Goal: Task Accomplishment & Management: Complete application form

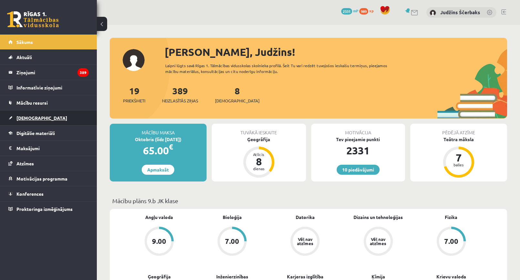
click at [25, 114] on link "[DEMOGRAPHIC_DATA]" at bounding box center [48, 117] width 80 height 15
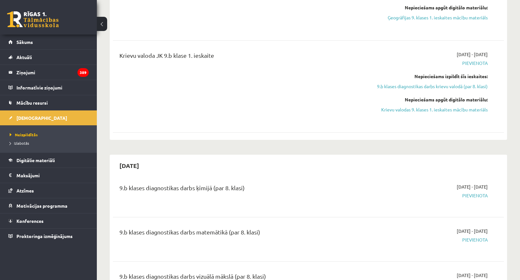
scroll to position [581, 0]
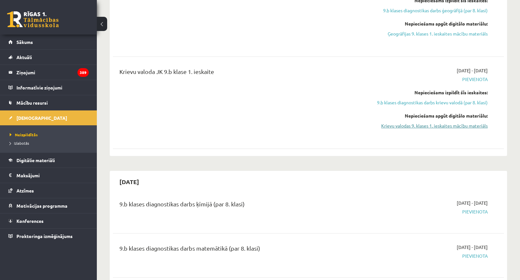
click at [422, 124] on link "Krievu valodas 9. klases 1. ieskaites mācību materiāls" at bounding box center [429, 125] width 116 height 7
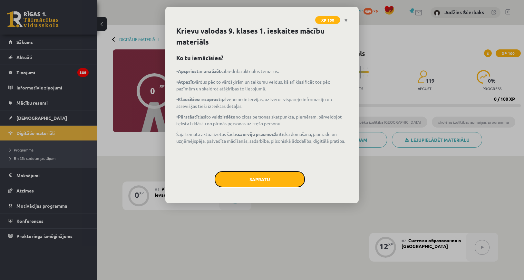
drag, startPoint x: 276, startPoint y: 182, endPoint x: 275, endPoint y: 216, distance: 34.5
click at [276, 182] on button "Sapratu" at bounding box center [260, 179] width 90 height 16
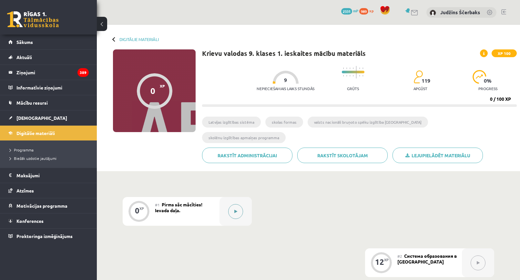
click at [236, 204] on button at bounding box center [235, 211] width 15 height 15
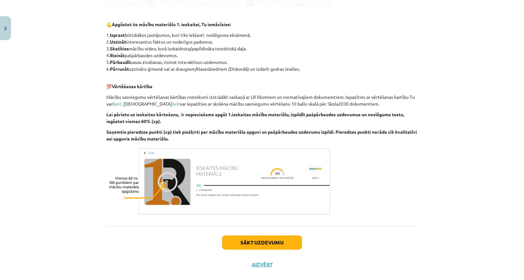
scroll to position [323, 0]
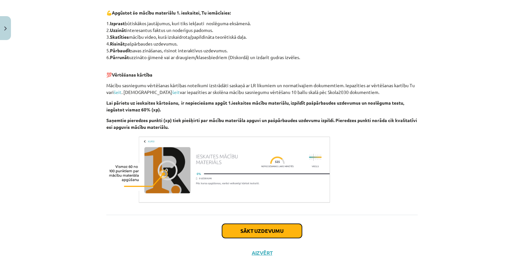
click at [247, 223] on button "Sākt uzdevumu" at bounding box center [262, 230] width 80 height 14
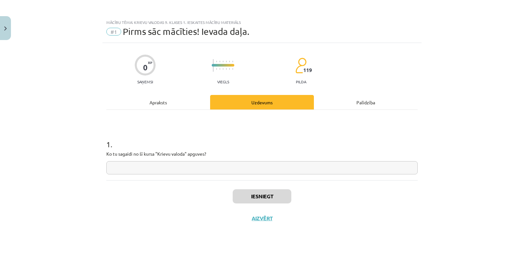
click at [163, 166] on input "text" at bounding box center [262, 167] width 312 height 13
click at [255, 201] on button "Iesniegt" at bounding box center [262, 196] width 59 height 14
click at [178, 103] on div "Apraksts" at bounding box center [158, 102] width 104 height 15
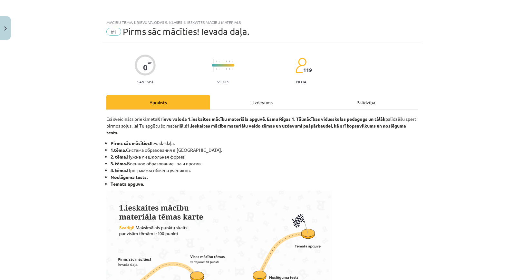
drag, startPoint x: 243, startPoint y: 104, endPoint x: 248, endPoint y: 97, distance: 8.7
click at [243, 105] on div "Uzdevums" at bounding box center [262, 102] width 104 height 15
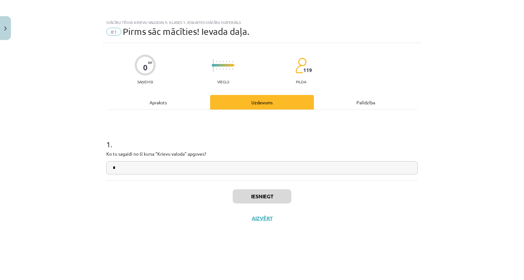
click at [173, 108] on div "Apraksts" at bounding box center [158, 102] width 104 height 15
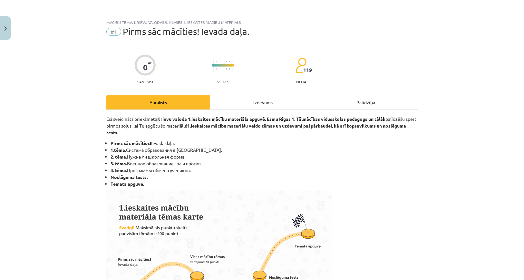
click at [236, 102] on div "Uzdevums" at bounding box center [262, 102] width 104 height 15
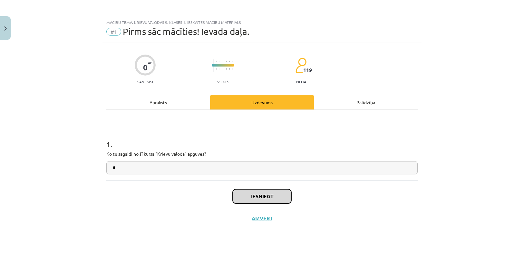
click at [258, 195] on button "Iesniegt" at bounding box center [262, 196] width 59 height 14
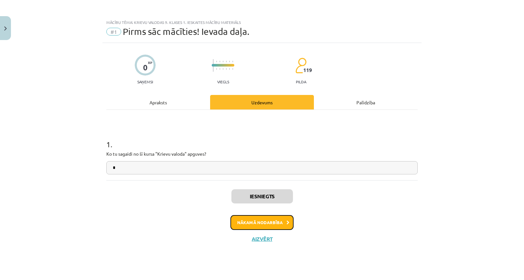
click at [265, 221] on button "Nākamā nodarbība" at bounding box center [262, 222] width 63 height 15
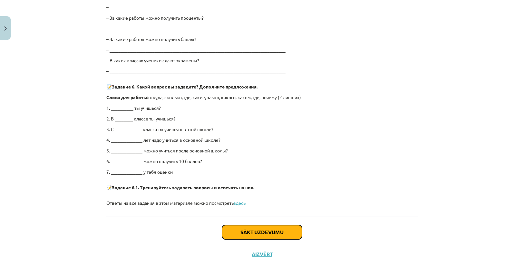
click at [247, 232] on button "Sākt uzdevumu" at bounding box center [262, 232] width 80 height 14
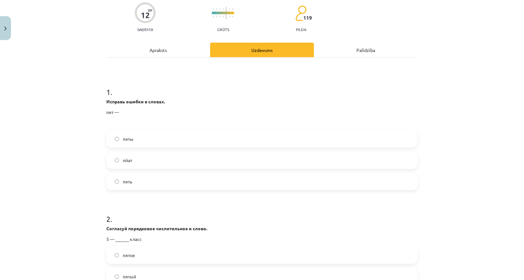
scroll to position [16, 0]
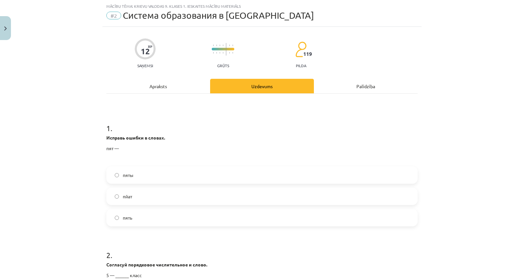
click at [145, 220] on label "пять" at bounding box center [262, 217] width 310 height 16
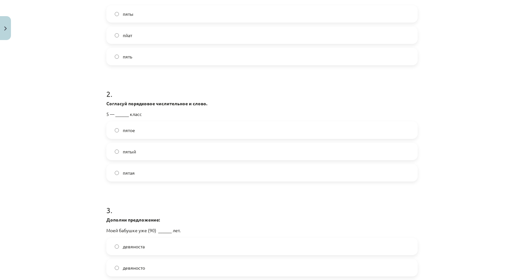
scroll to position [177, 0]
click at [142, 154] on label "пятый" at bounding box center [262, 151] width 310 height 16
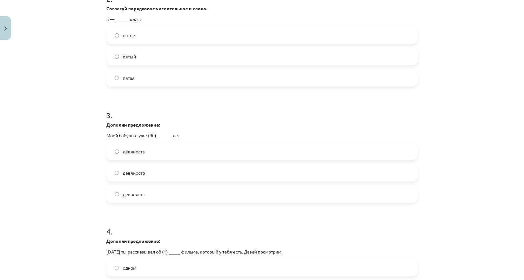
scroll to position [306, 0]
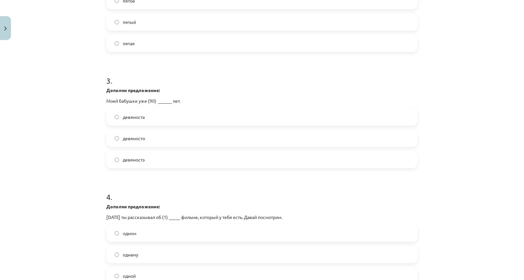
click at [148, 141] on label "девяносто" at bounding box center [262, 138] width 310 height 16
click at [128, 141] on span "девяносто" at bounding box center [134, 138] width 22 height 7
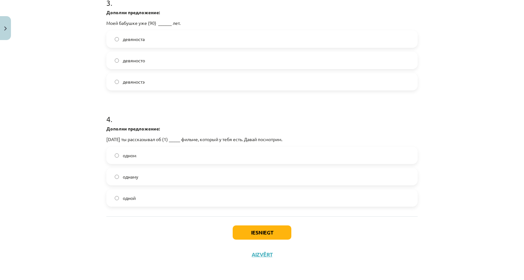
scroll to position [386, 0]
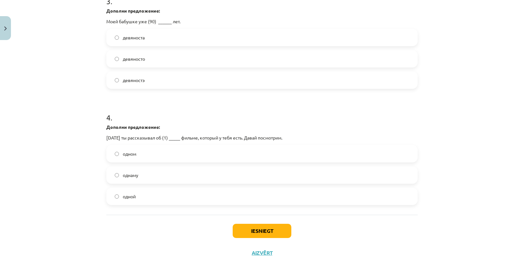
click at [133, 159] on label "одном" at bounding box center [262, 153] width 310 height 16
click at [260, 233] on button "Iesniegt" at bounding box center [262, 230] width 59 height 14
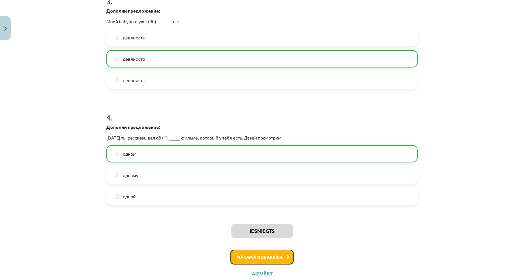
click at [241, 253] on button "Nākamā nodarbība" at bounding box center [262, 256] width 63 height 15
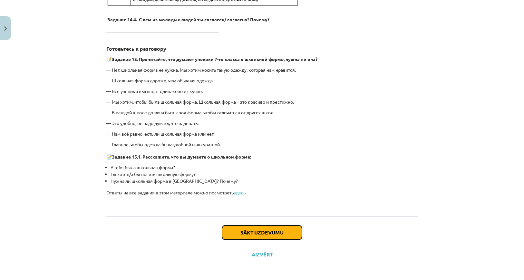
click at [268, 231] on button "Sākt uzdevumu" at bounding box center [262, 232] width 80 height 14
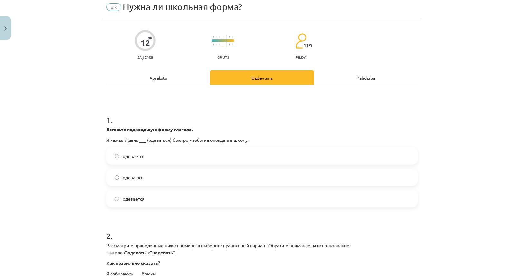
scroll to position [16, 0]
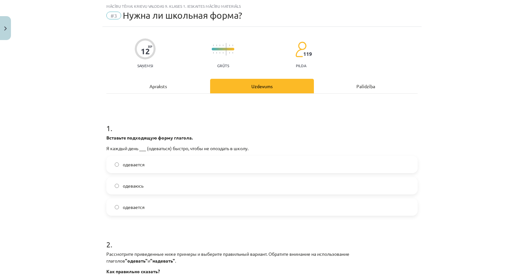
click at [152, 184] on label "одеваюсь" at bounding box center [262, 185] width 310 height 16
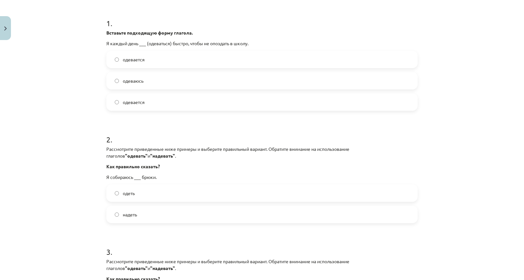
scroll to position [145, 0]
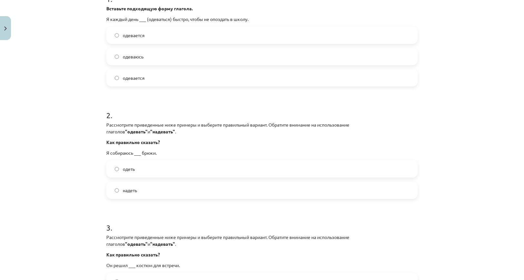
click at [141, 190] on label "надеть" at bounding box center [262, 190] width 310 height 16
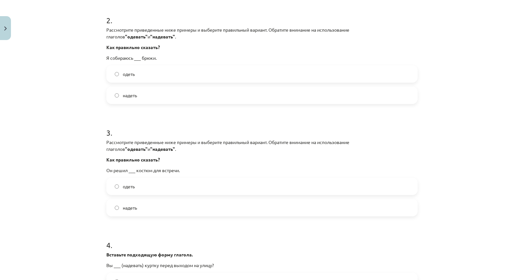
scroll to position [242, 0]
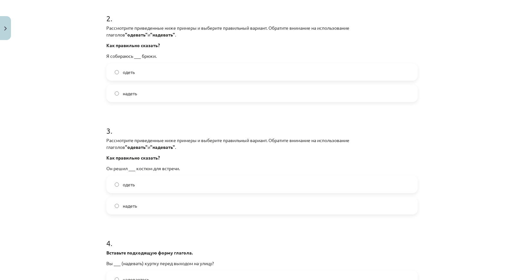
click at [114, 187] on label "одеть" at bounding box center [262, 184] width 310 height 16
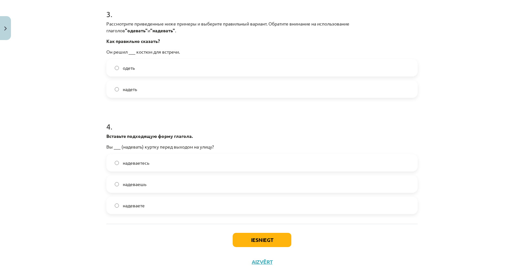
scroll to position [367, 0]
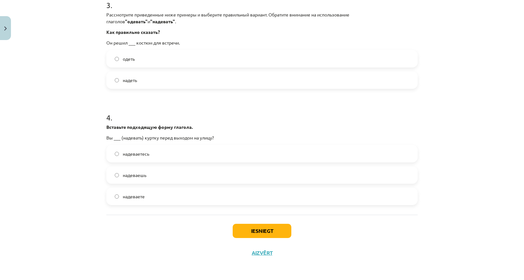
click at [139, 200] on label "надеваете" at bounding box center [262, 196] width 310 height 16
click at [255, 229] on button "Iesniegt" at bounding box center [262, 230] width 59 height 14
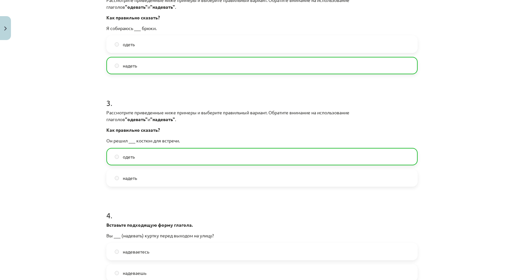
scroll to position [388, 0]
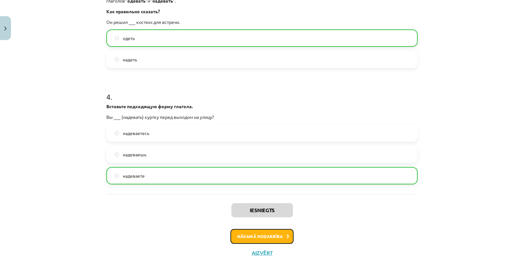
click at [246, 240] on button "Nākamā nodarbība" at bounding box center [262, 236] width 63 height 15
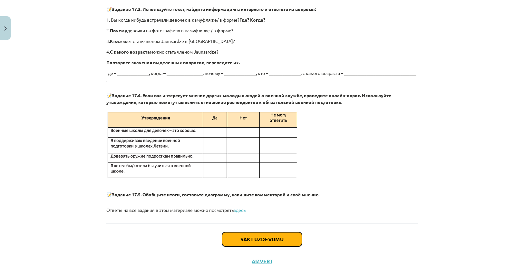
click at [252, 233] on button "Sākt uzdevumu" at bounding box center [262, 239] width 80 height 14
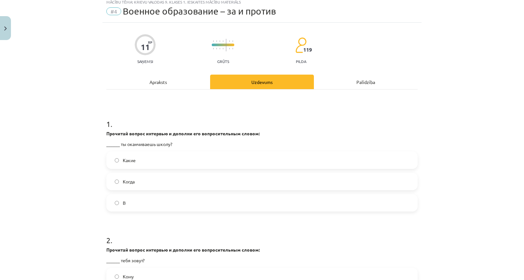
scroll to position [16, 0]
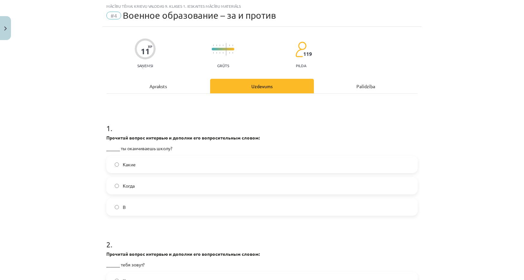
click at [123, 185] on span "Когда" at bounding box center [129, 185] width 12 height 7
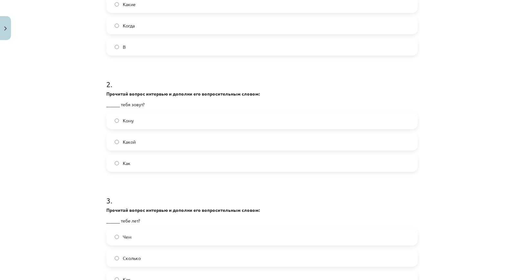
scroll to position [177, 0]
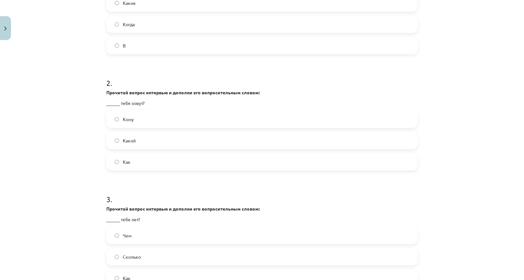
click at [131, 167] on label "Как" at bounding box center [262, 162] width 310 height 16
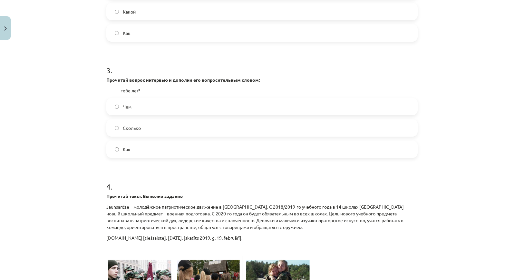
scroll to position [306, 0]
click at [137, 126] on span "Сколько" at bounding box center [132, 127] width 18 height 7
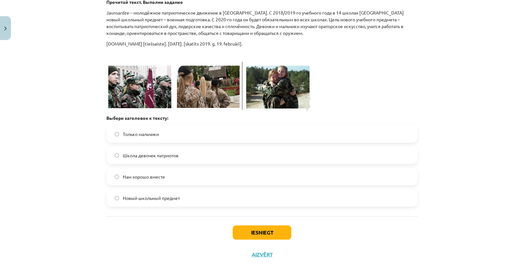
scroll to position [468, 0]
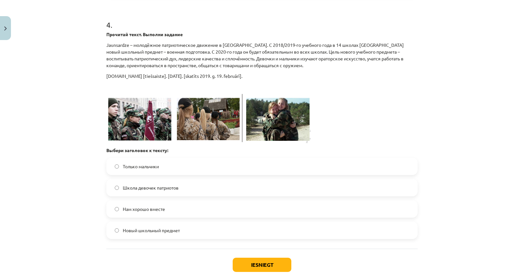
click at [165, 234] on label "Новый школьный предмет" at bounding box center [262, 230] width 310 height 16
click at [279, 263] on button "Iesniegt" at bounding box center [262, 264] width 59 height 14
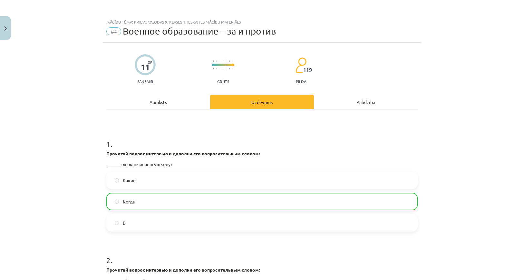
scroll to position [0, 0]
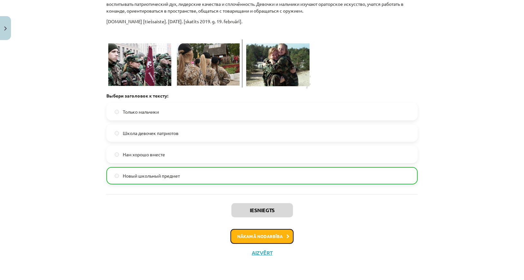
click at [255, 238] on button "Nākamā nodarbība" at bounding box center [262, 236] width 63 height 15
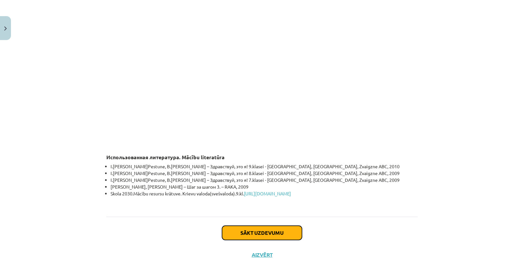
click at [251, 230] on button "Sākt uzdevumu" at bounding box center [262, 232] width 80 height 14
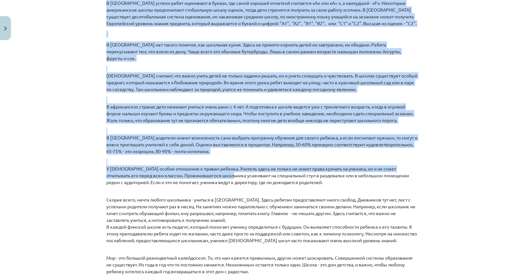
scroll to position [886, 0]
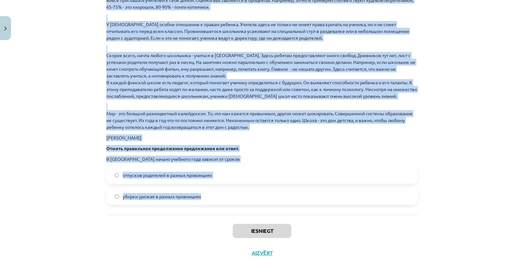
drag, startPoint x: 95, startPoint y: 142, endPoint x: 244, endPoint y: 205, distance: 162.0
click at [240, 201] on div "Mācību tēma: Krievu valodas 9. klases 1. ieskaites mācību materiāls #5 Программ…" at bounding box center [262, 140] width 524 height 280
copy form "1 . Прочитай текст. Выполни задание . Школа в разных странах . Праздник начала …"
click at [376, 150] on p "Отметь правильное продолжение предложения или ответ." at bounding box center [262, 148] width 312 height 7
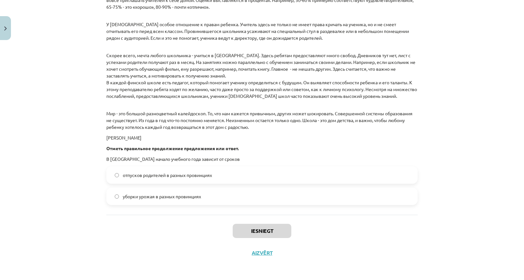
click at [134, 201] on label "уборки урожая в разных провинциях" at bounding box center [262, 196] width 310 height 16
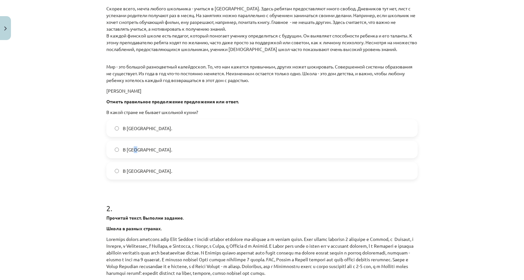
click at [134, 151] on span "В Норвегии." at bounding box center [147, 149] width 49 height 7
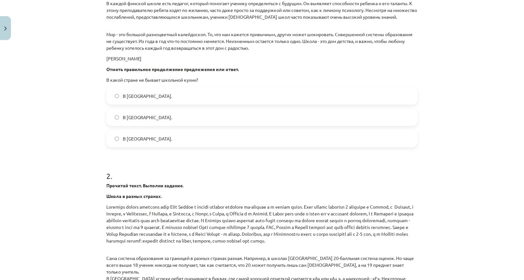
click at [125, 109] on div "В Финляндии. В Норвегии. В Японии." at bounding box center [262, 117] width 312 height 60
click at [126, 115] on span "В Норвегии." at bounding box center [147, 117] width 49 height 7
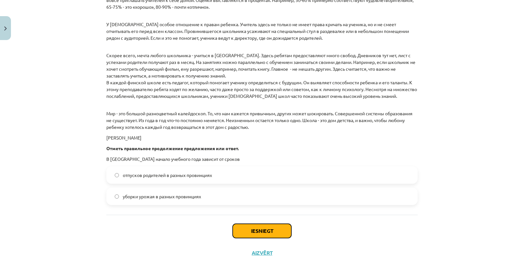
click at [269, 227] on button "Iesniegt" at bounding box center [262, 230] width 59 height 14
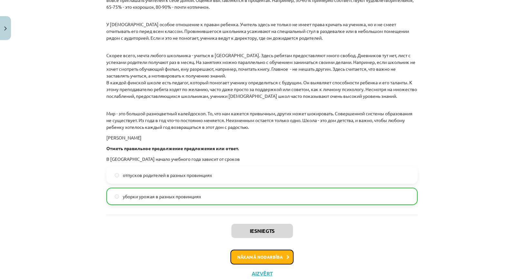
click at [286, 259] on button "Nākamā nodarbība" at bounding box center [262, 256] width 63 height 15
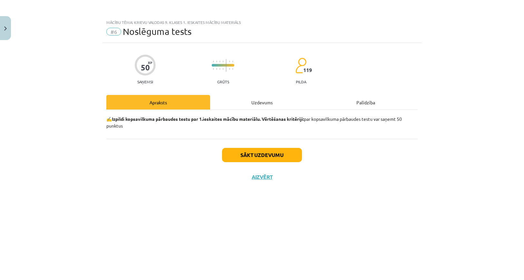
scroll to position [0, 0]
click at [252, 157] on button "Sākt uzdevumu" at bounding box center [262, 155] width 80 height 14
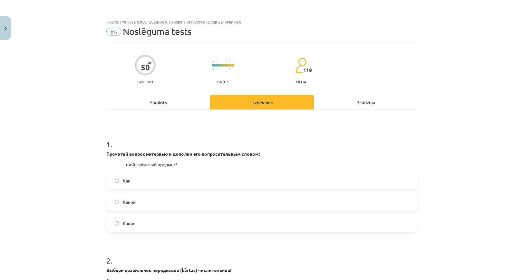
click at [150, 176] on label "Как" at bounding box center [262, 180] width 310 height 16
click at [125, 198] on span "Какой" at bounding box center [129, 201] width 13 height 7
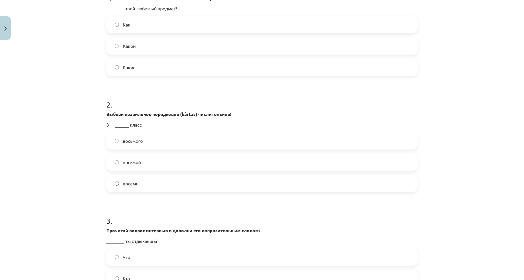
scroll to position [161, 0]
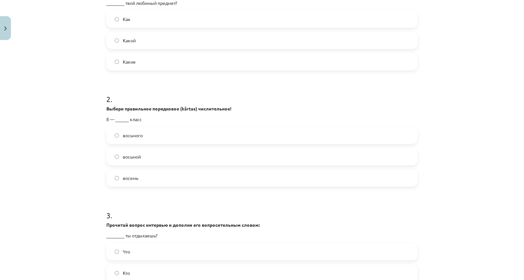
click at [141, 156] on label "восьмой" at bounding box center [262, 156] width 310 height 16
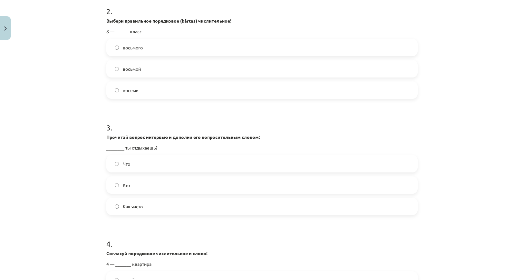
scroll to position [258, 0]
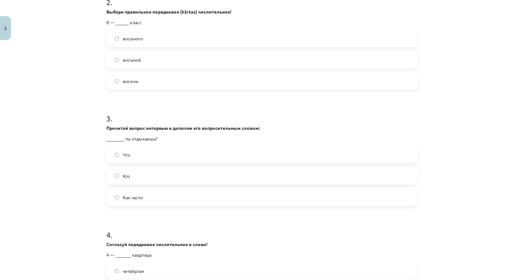
click at [140, 197] on span "Как часто" at bounding box center [133, 197] width 20 height 7
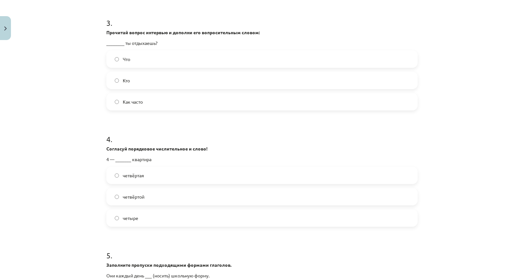
scroll to position [355, 0]
click at [148, 178] on label "четвёртая" at bounding box center [262, 174] width 310 height 16
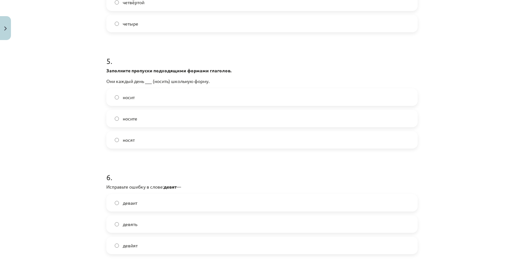
scroll to position [548, 0]
click at [141, 139] on label "носят" at bounding box center [262, 139] width 310 height 16
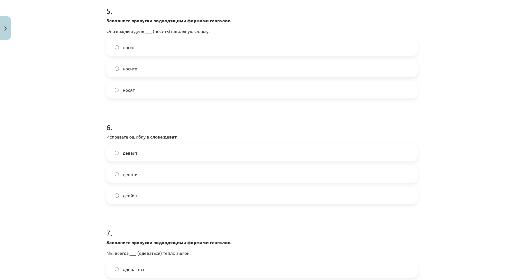
scroll to position [710, 0]
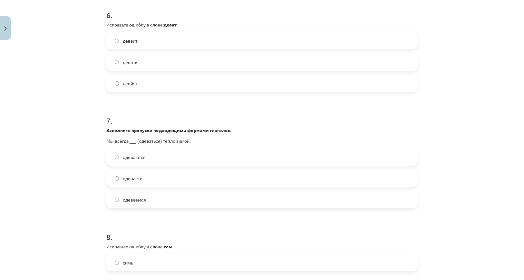
click at [126, 65] on span "девять" at bounding box center [130, 62] width 15 height 7
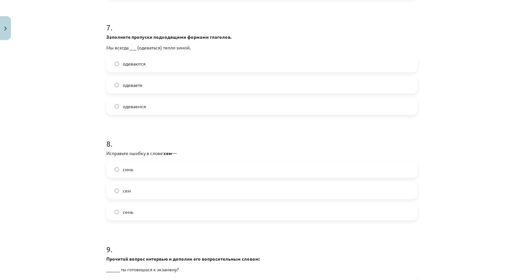
scroll to position [806, 0]
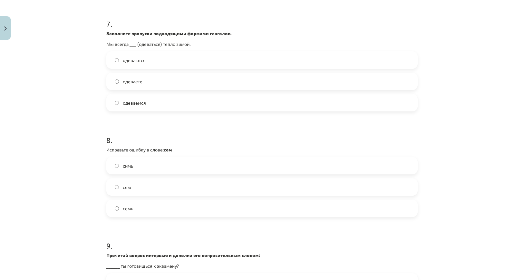
click at [123, 104] on span "одеваемся" at bounding box center [134, 102] width 23 height 7
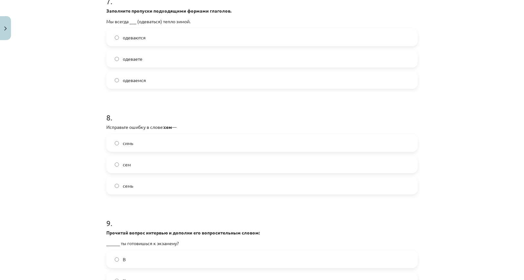
scroll to position [871, 0]
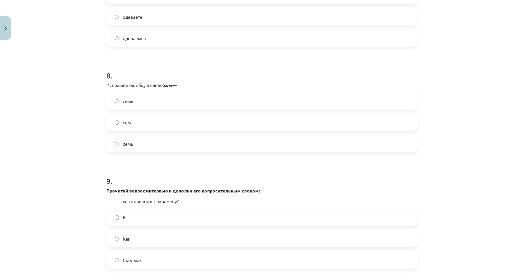
click at [126, 143] on span "семь" at bounding box center [128, 143] width 10 height 7
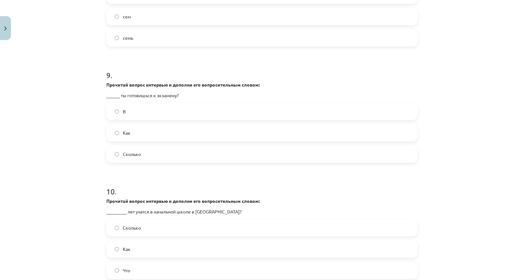
scroll to position [1000, 0]
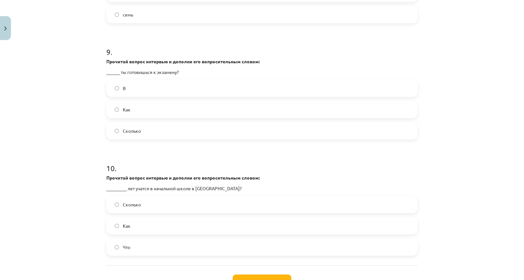
click at [123, 109] on span "Как" at bounding box center [127, 109] width 8 height 7
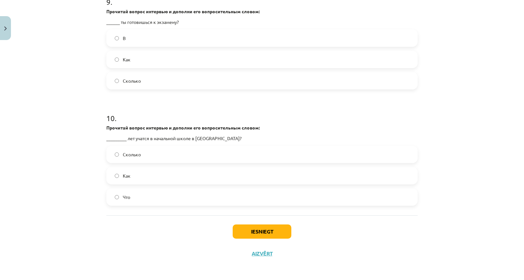
scroll to position [1050, 0]
click at [122, 148] on label "Сколько" at bounding box center [262, 153] width 310 height 16
click at [252, 230] on button "Iesniegt" at bounding box center [262, 230] width 59 height 14
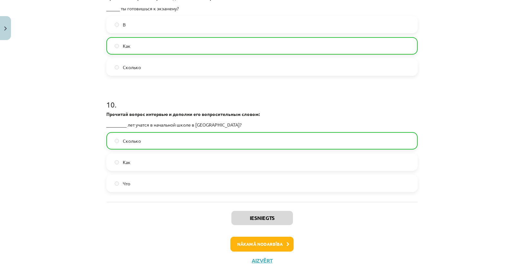
scroll to position [1071, 0]
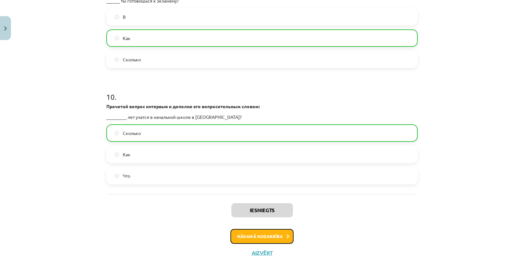
click at [258, 239] on button "Nākamā nodarbība" at bounding box center [262, 236] width 63 height 15
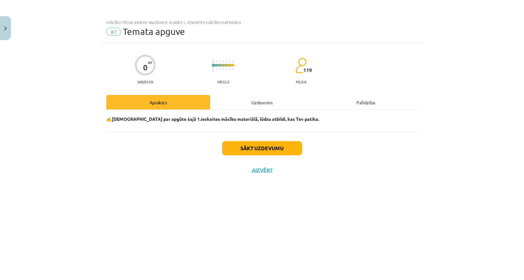
scroll to position [0, 0]
click at [263, 150] on button "Sākt uzdevumu" at bounding box center [262, 148] width 80 height 14
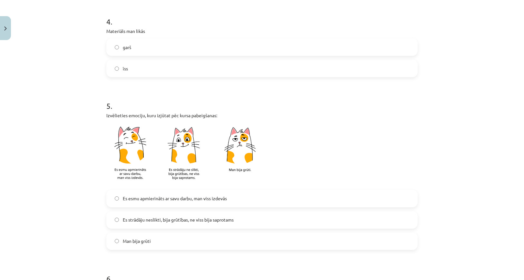
click at [175, 195] on span "Es esmu apmierināts ar savu darbu, man viss izdevās" at bounding box center [175, 198] width 104 height 7
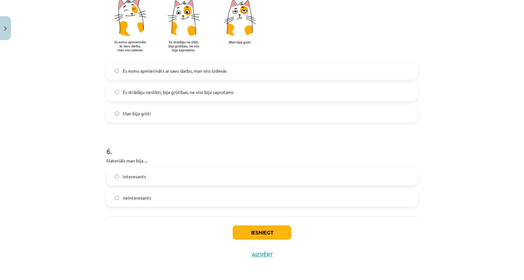
scroll to position [525, 0]
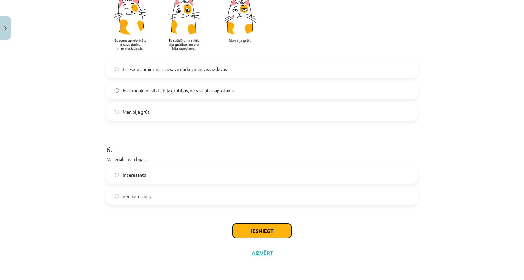
click at [265, 229] on button "Iesniegt" at bounding box center [262, 230] width 59 height 14
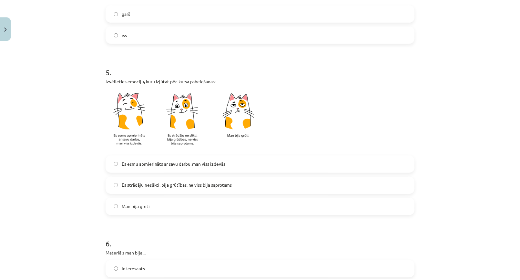
scroll to position [429, 0]
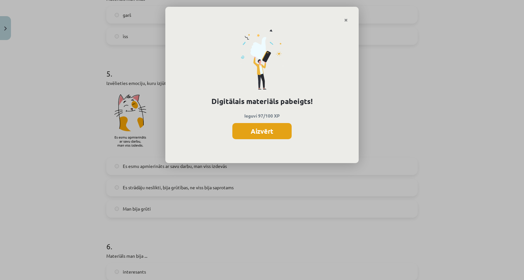
click at [278, 127] on button "Aizvērt" at bounding box center [262, 131] width 59 height 16
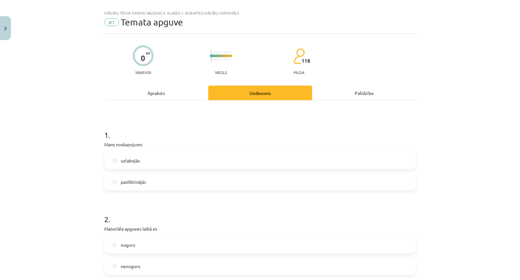
scroll to position [0, 0]
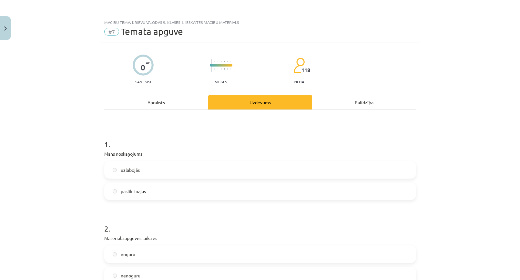
click at [12, 34] on div "Mācību tēma: Krievu valodas 9. klases 1. ieskaites mācību materiāls #7 Temata a…" at bounding box center [260, 140] width 520 height 280
click at [8, 34] on button "Close" at bounding box center [5, 28] width 11 height 24
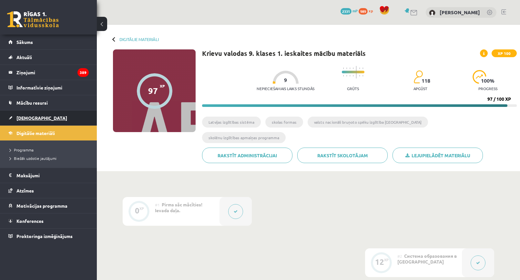
click at [33, 113] on link "[DEMOGRAPHIC_DATA]" at bounding box center [48, 117] width 80 height 15
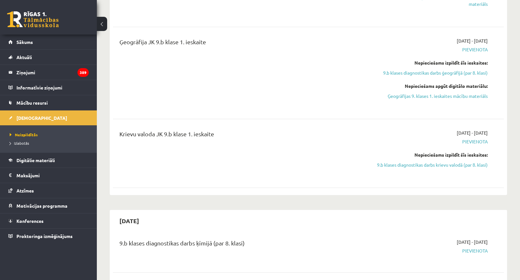
scroll to position [484, 0]
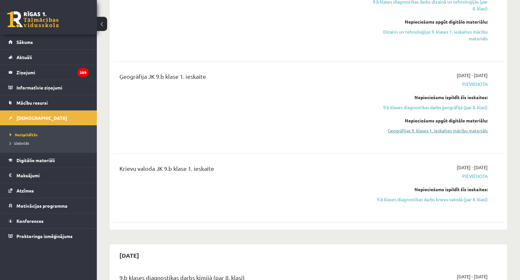
click at [412, 130] on link "Ģeogrāfijas 9. klases 1. ieskaites mācību materiāls" at bounding box center [429, 130] width 116 height 7
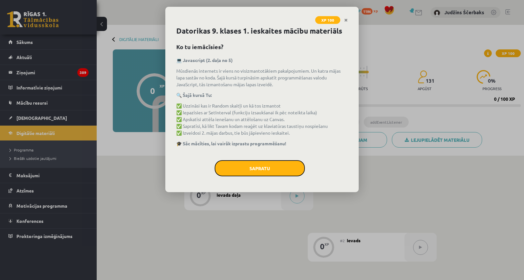
click at [255, 166] on button "Sapratu" at bounding box center [260, 168] width 90 height 16
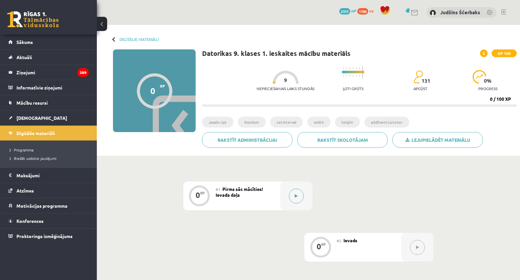
click at [296, 194] on icon at bounding box center [295, 196] width 3 height 4
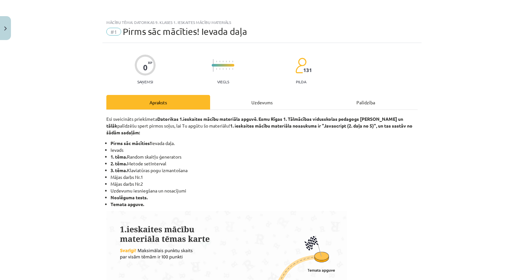
click at [264, 100] on div "Uzdevums" at bounding box center [262, 102] width 104 height 15
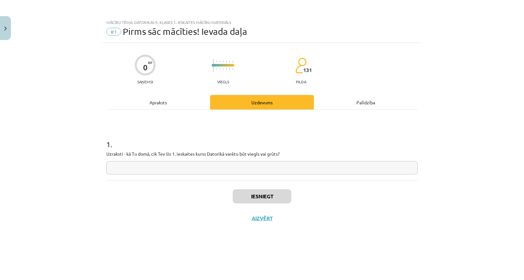
click at [204, 168] on input "text" at bounding box center [262, 167] width 312 height 13
click at [255, 198] on button "Iesniegt" at bounding box center [262, 196] width 59 height 14
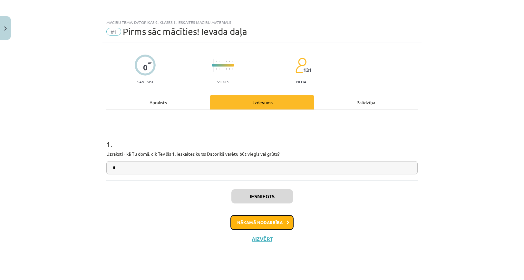
click at [283, 222] on button "Nākamā nodarbība" at bounding box center [262, 222] width 63 height 15
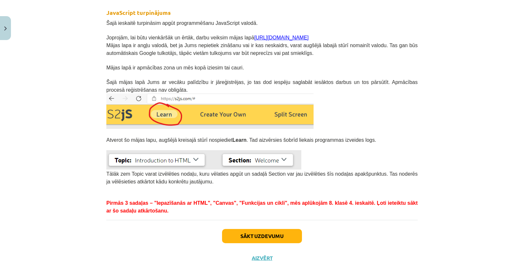
scroll to position [123, 0]
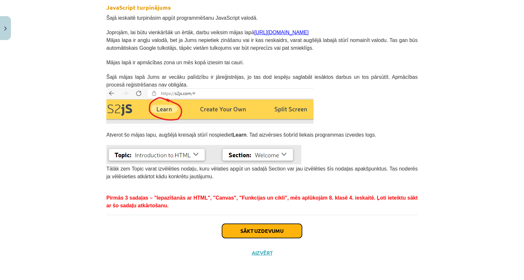
click at [275, 228] on button "Sākt uzdevumu" at bounding box center [262, 230] width 80 height 14
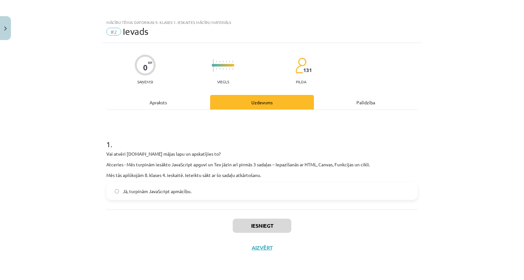
scroll to position [0, 0]
click at [246, 186] on label "Jā, turpinām JavaScript apmācību." at bounding box center [262, 191] width 310 height 16
click at [259, 225] on button "Iesniegt" at bounding box center [262, 225] width 59 height 14
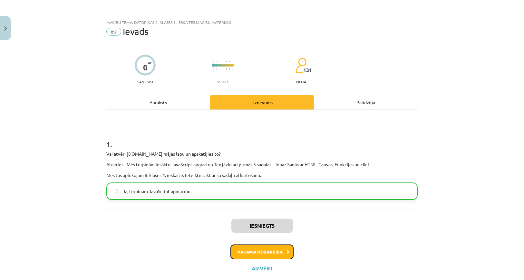
click at [254, 248] on button "Nākamā nodarbība" at bounding box center [262, 251] width 63 height 15
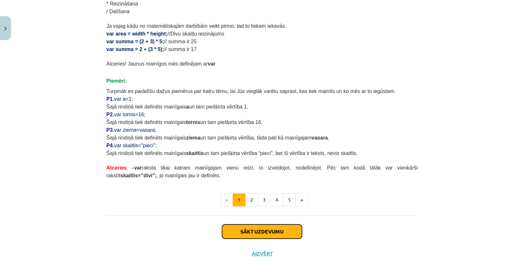
click at [273, 235] on button "Sākt uzdevumu" at bounding box center [262, 231] width 80 height 14
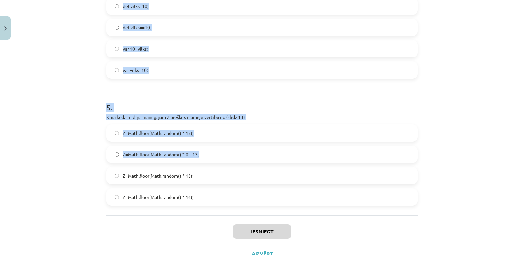
scroll to position [637, 0]
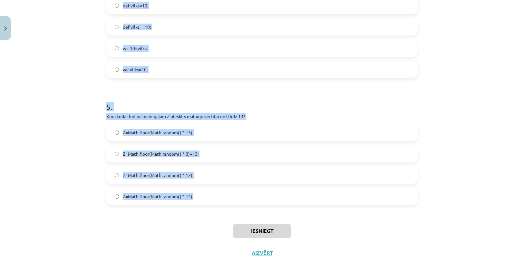
drag, startPoint x: 90, startPoint y: 128, endPoint x: 223, endPoint y: 197, distance: 149.2
click at [223, 197] on div "Mācību tēma: Datorikas 9. klases 1. ieskaites mācību materiāls #3 1. Tēma - Ran…" at bounding box center [262, 140] width 524 height 280
copy form "1 . Kāda būs mainīgā C vērtība pēc koda izpildes? var C= Math.random(); Starp 0…"
click at [213, 107] on h1 "5 ." at bounding box center [262, 101] width 312 height 20
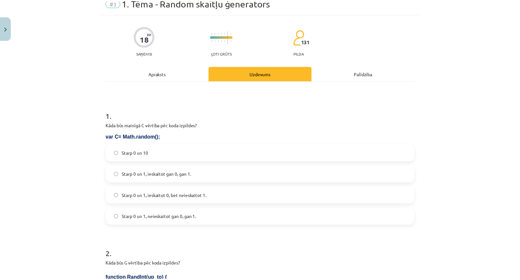
scroll to position [0, 0]
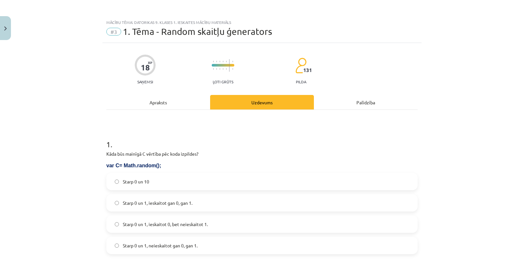
click at [155, 204] on span "Starp 0 un 1, ieskaitot gan 0, gan 1." at bounding box center [158, 202] width 70 height 7
click at [8, 28] on button "Close" at bounding box center [5, 28] width 11 height 24
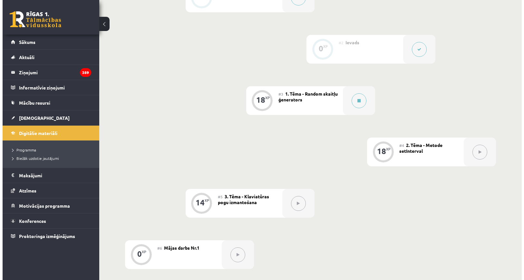
scroll to position [161, 0]
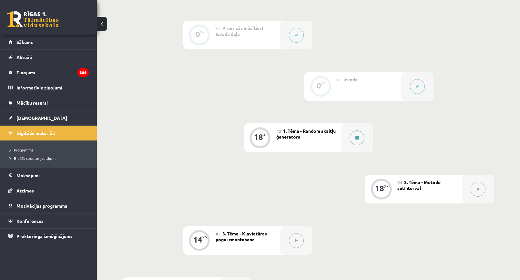
click at [361, 139] on button at bounding box center [356, 137] width 15 height 15
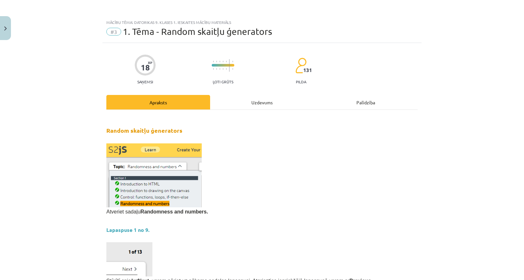
click at [256, 102] on div "Uzdevums" at bounding box center [262, 102] width 104 height 15
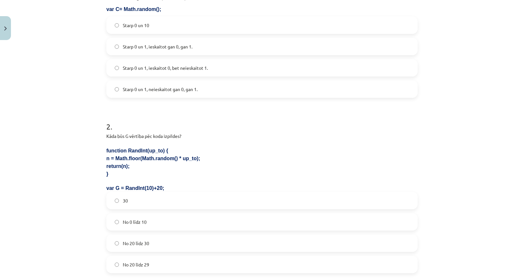
scroll to position [145, 0]
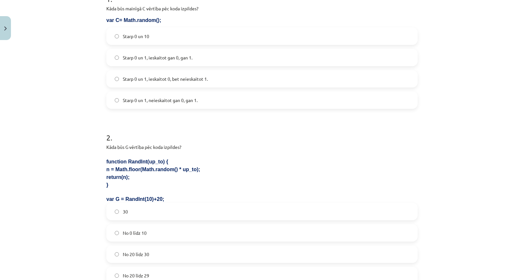
click at [204, 78] on span "Starp 0 un 1, ieskaitot 0, bet neieskaitot 1." at bounding box center [165, 78] width 85 height 7
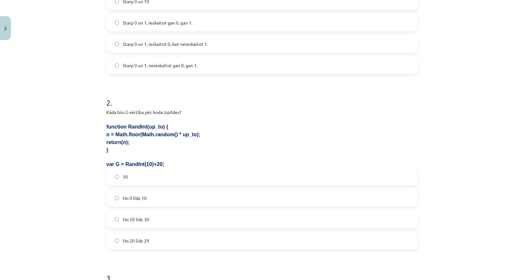
scroll to position [242, 0]
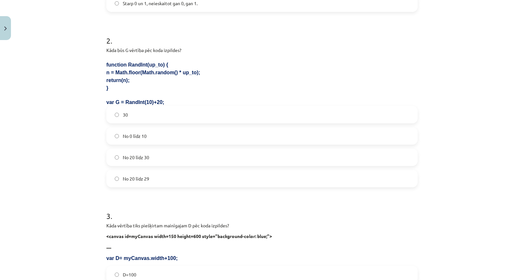
click at [142, 180] on span "No 20 līdz 29" at bounding box center [136, 178] width 26 height 7
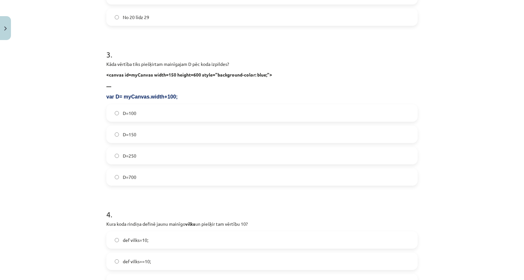
scroll to position [435, 0]
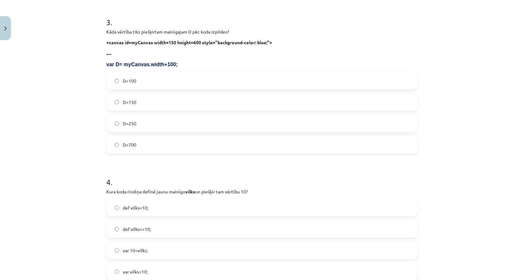
click at [118, 122] on label "D=250" at bounding box center [262, 123] width 310 height 16
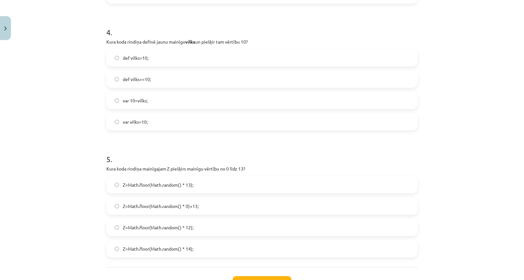
scroll to position [597, 0]
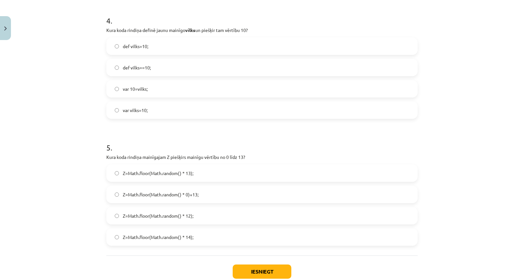
click at [119, 115] on label "var vilks=10;" at bounding box center [262, 110] width 310 height 16
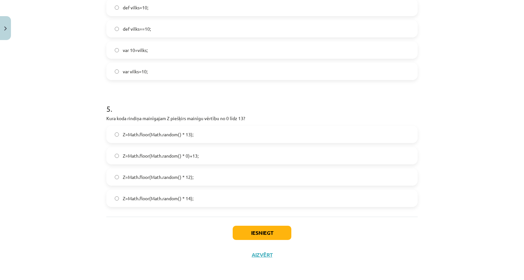
scroll to position [637, 0]
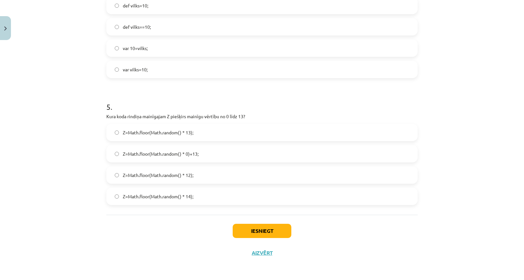
click at [196, 197] on label "Z=Math.floor(Math.random() * 14);" at bounding box center [262, 196] width 310 height 16
click at [240, 219] on div "Iesniegt Aizvērt" at bounding box center [262, 236] width 312 height 45
click at [251, 229] on button "Iesniegt" at bounding box center [262, 230] width 59 height 14
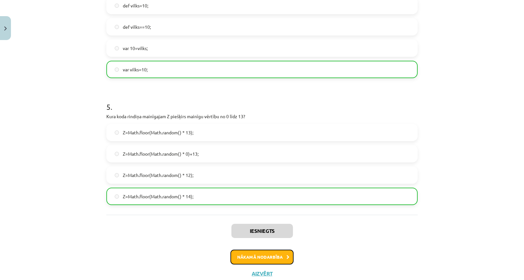
click at [273, 257] on button "Nākamā nodarbība" at bounding box center [262, 256] width 63 height 15
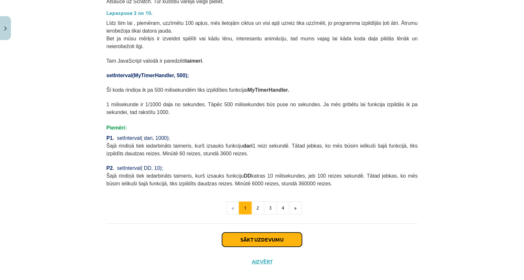
click at [270, 232] on button "Sākt uzdevumu" at bounding box center [262, 239] width 80 height 14
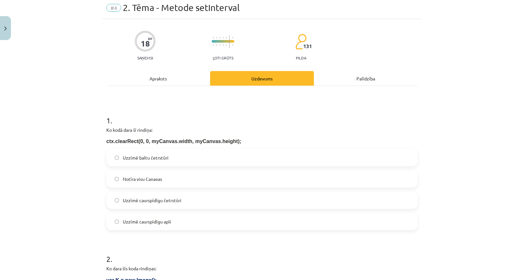
scroll to position [16, 0]
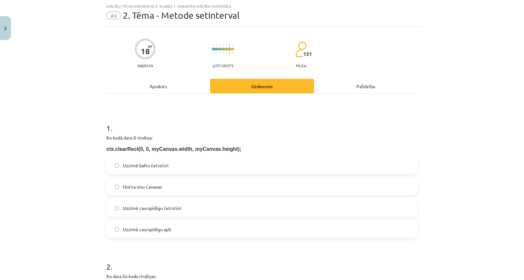
drag, startPoint x: 92, startPoint y: 143, endPoint x: 89, endPoint y: 125, distance: 18.0
click at [92, 131] on div "Mācību tēma: Datorikas 9. klases 1. ieskaites mācību materiāls #4 2. Tēma - Met…" at bounding box center [262, 140] width 524 height 280
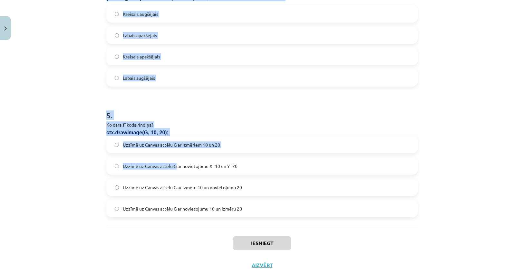
scroll to position [578, 0]
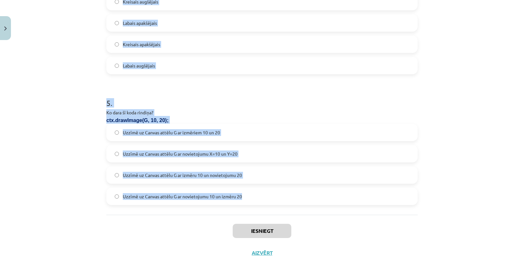
drag, startPoint x: 95, startPoint y: 123, endPoint x: 296, endPoint y: 208, distance: 218.6
click at [296, 208] on div "Mācību tēma: Datorikas 9. klases 1. ieskaites mācību materiāls #4 2. Tēma - Met…" at bounding box center [262, 140] width 524 height 280
drag, startPoint x: 219, startPoint y: 141, endPoint x: 237, endPoint y: 144, distance: 18.0
click at [237, 144] on div "Uzzīmē uz Canvas attēlu G ar izmēriem 10 un 20 Uzzīmē uz Canvas attēlu G ar nov…" at bounding box center [262, 164] width 312 height 81
copy form "1 . Ko kodā dara šī rindiņa: ctx.clearRect(0, 0, myCanvas.width, myCanvas.heigh…"
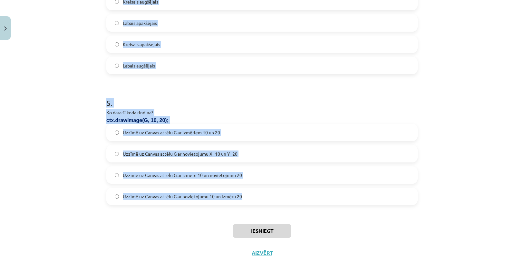
click at [251, 120] on p "ctx.drawImage(G, 10, 20);" at bounding box center [262, 120] width 312 height 8
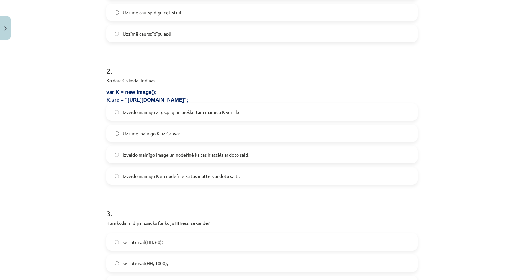
scroll to position [127, 0]
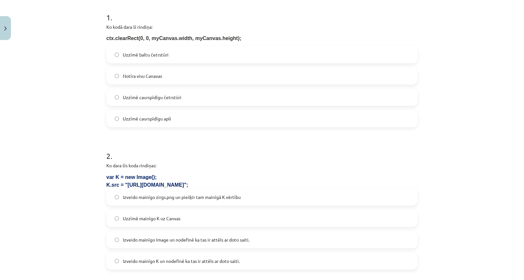
click at [161, 76] on label "Notīra visu Canavas" at bounding box center [262, 76] width 310 height 16
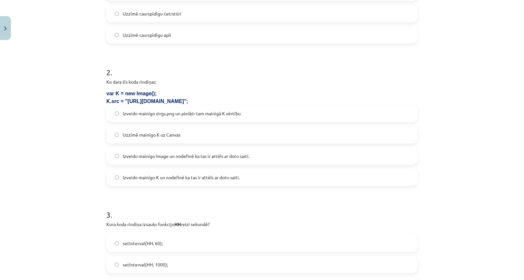
scroll to position [256, 0]
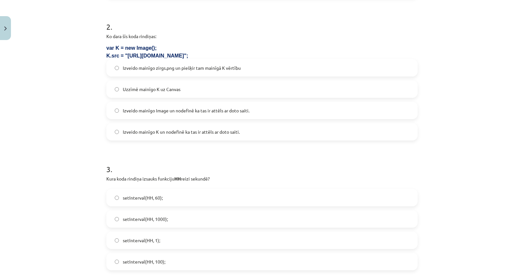
click at [167, 136] on label "Izveido mainīgo K un nodefinē ka tas ir attēls ar doto saiti." at bounding box center [262, 132] width 310 height 16
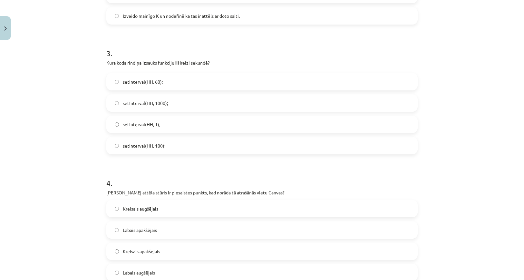
scroll to position [385, 0]
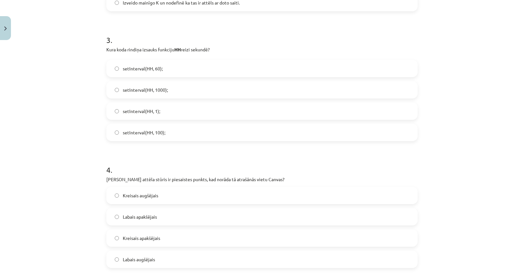
click at [168, 87] on label "setInterval(HH, 1000);" at bounding box center [262, 90] width 310 height 16
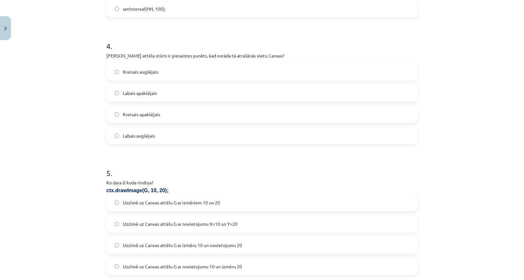
scroll to position [514, 0]
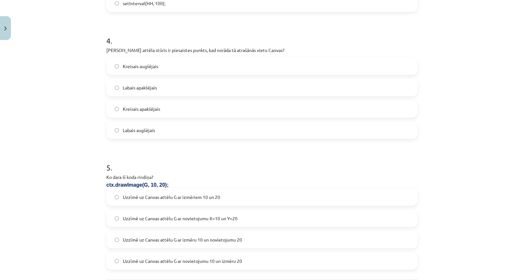
click at [152, 107] on span "Kreisais apakšējais" at bounding box center [141, 108] width 37 height 7
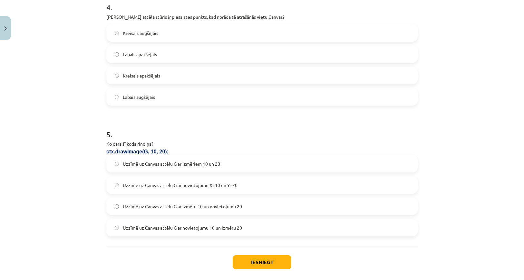
scroll to position [578, 0]
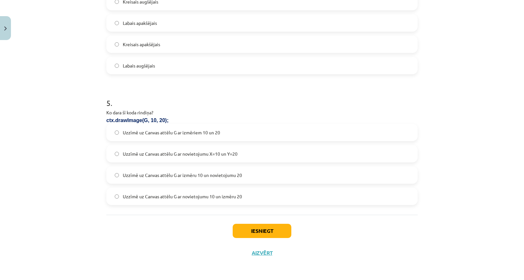
click at [228, 155] on span "Uzzīmē uz Canvas attēlu G ar novietojumu X=10 un Y=20" at bounding box center [180, 153] width 115 height 7
click at [243, 229] on button "Iesniegt" at bounding box center [262, 230] width 59 height 14
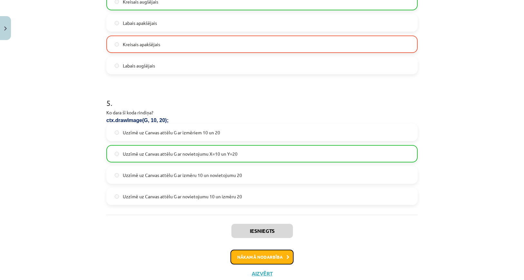
click at [257, 260] on button "Nākamā nodarbība" at bounding box center [262, 256] width 63 height 15
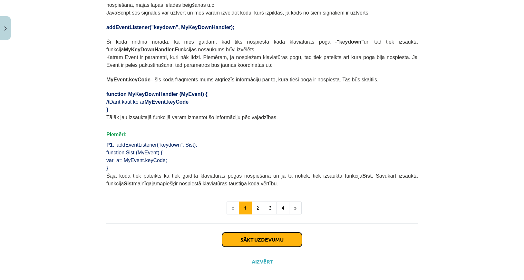
click at [258, 232] on button "Sākt uzdevumu" at bounding box center [262, 239] width 80 height 14
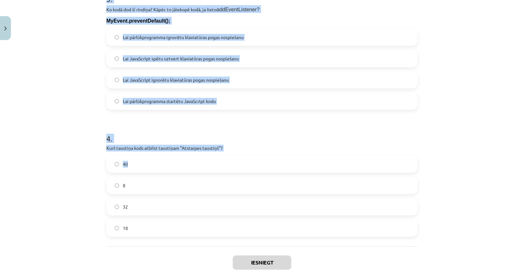
scroll to position [488, 0]
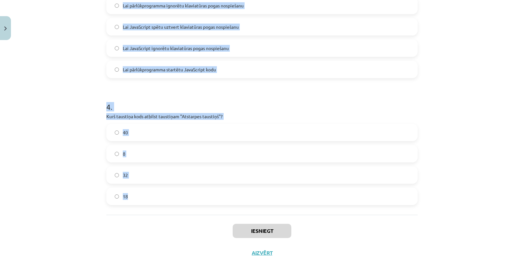
drag, startPoint x: 87, startPoint y: 118, endPoint x: 219, endPoint y: 192, distance: 150.9
click at [217, 195] on div "Mācību tēma: Datorikas 9. klases 1. ieskaites mācību materiāls #5 3. Tēma - Kla…" at bounding box center [262, 140] width 524 height 280
copy form "1 . Kas notiks pēc klaviatūras pogas "Bulta uz leju" nospiešanas, ja ir šāds ko…"
click at [243, 95] on h1 "4 ." at bounding box center [262, 101] width 312 height 20
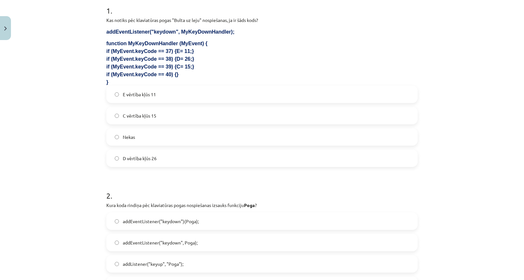
click at [134, 134] on label "Nekas" at bounding box center [262, 137] width 310 height 16
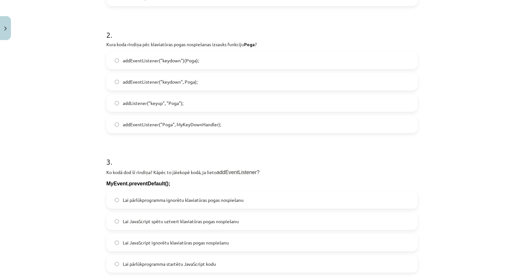
scroll to position [295, 0]
click at [195, 80] on label "addEventListener("keydown", Poga);" at bounding box center [262, 81] width 310 height 16
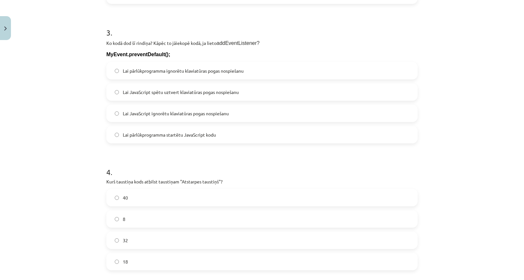
scroll to position [424, 0]
click at [178, 69] on span "Lai pārlūkprogramma ignorētu klaviatūras pogas nospiešanu" at bounding box center [183, 70] width 121 height 7
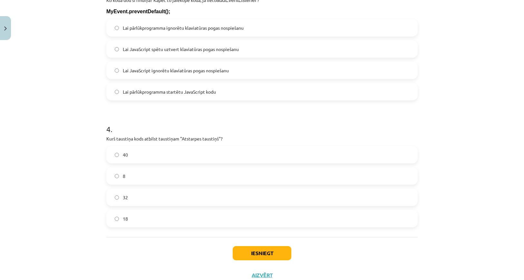
scroll to position [488, 0]
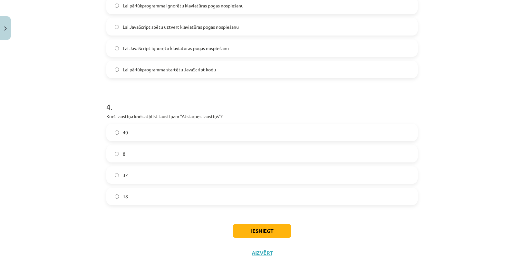
click at [139, 174] on label "32" at bounding box center [262, 175] width 310 height 16
click at [253, 231] on button "Iesniegt" at bounding box center [262, 230] width 59 height 14
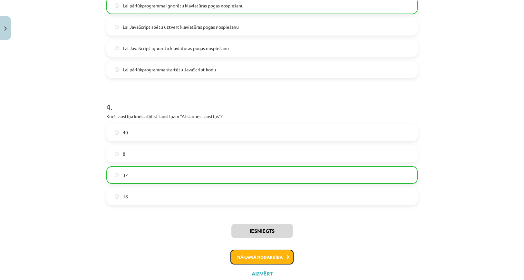
click at [278, 253] on button "Nākamā nodarbība" at bounding box center [262, 256] width 63 height 15
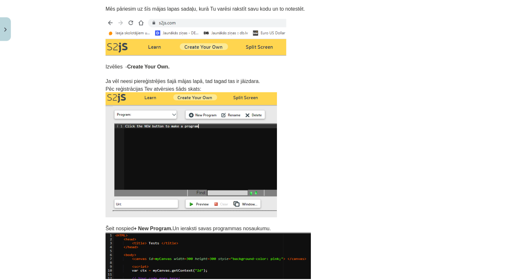
scroll to position [0, 0]
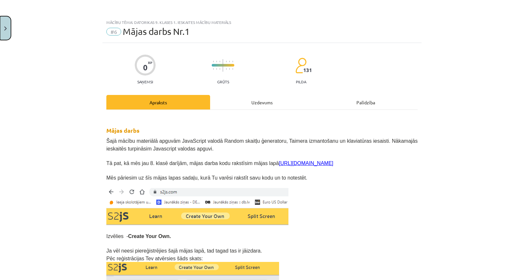
click at [10, 28] on button "Close" at bounding box center [5, 28] width 11 height 24
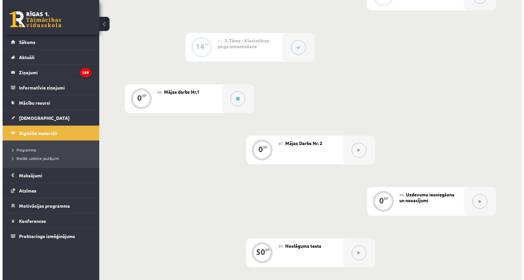
scroll to position [355, 0]
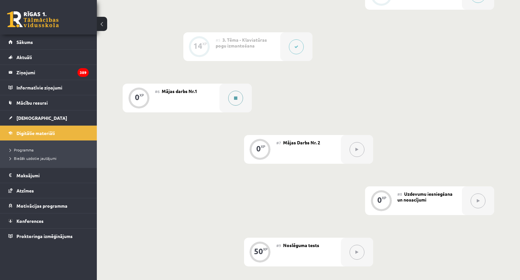
click at [230, 98] on button at bounding box center [235, 98] width 15 height 15
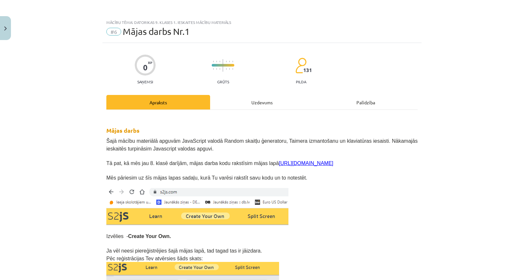
click at [246, 98] on div "Uzdevums" at bounding box center [262, 102] width 104 height 15
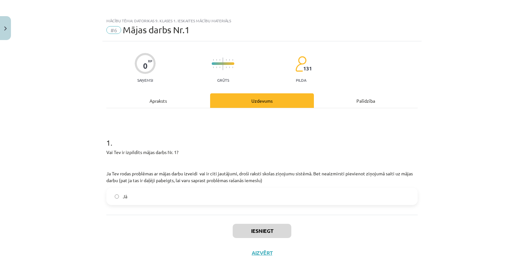
click at [171, 194] on label "Jā" at bounding box center [262, 196] width 310 height 16
click at [269, 228] on button "Iesniegt" at bounding box center [262, 230] width 59 height 14
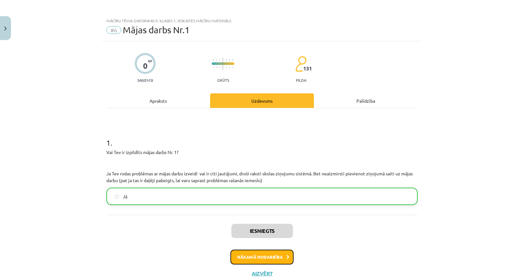
click at [262, 256] on button "Nākamā nodarbība" at bounding box center [262, 256] width 63 height 15
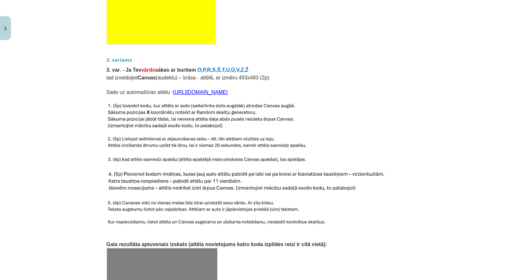
scroll to position [971, 0]
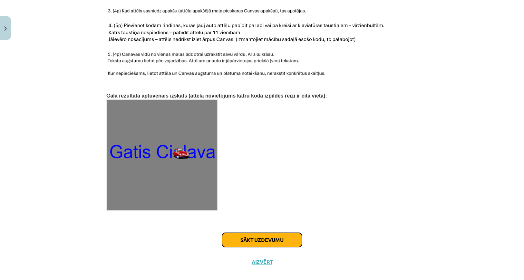
click at [251, 233] on button "Sākt uzdevumu" at bounding box center [262, 240] width 80 height 14
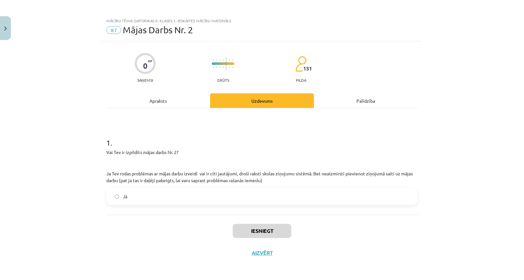
click at [204, 199] on label "Jā" at bounding box center [262, 196] width 310 height 16
click at [247, 228] on button "Iesniegt" at bounding box center [262, 230] width 59 height 14
click at [207, 135] on h1 "1 ." at bounding box center [262, 137] width 312 height 20
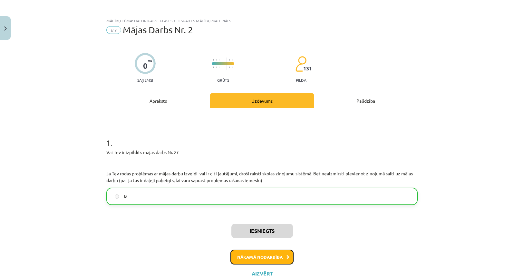
click at [257, 254] on button "Nākamā nodarbība" at bounding box center [262, 256] width 63 height 15
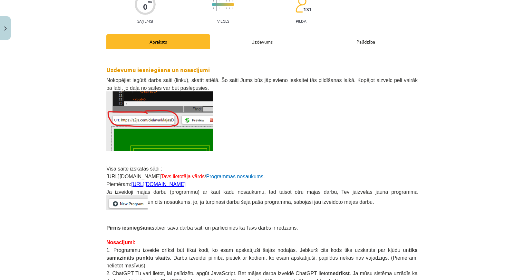
scroll to position [128, 0]
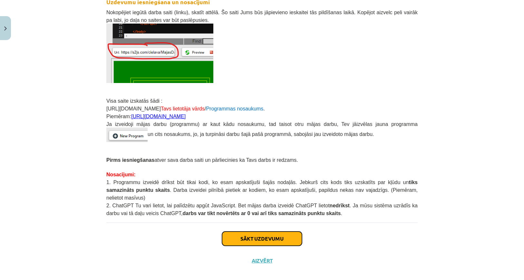
click at [266, 231] on button "Sākt uzdevumu" at bounding box center [262, 238] width 80 height 14
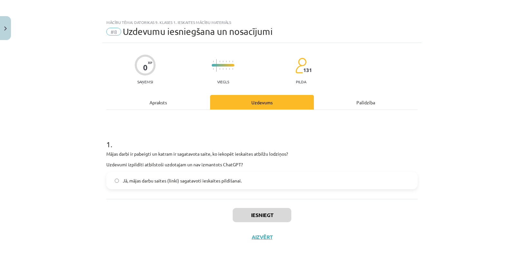
scroll to position [0, 0]
click at [208, 181] on span "Jā, mājas darbu saites (linki) sagatavoti ieskaites pildīšanai." at bounding box center [182, 180] width 119 height 7
click at [271, 219] on button "Iesniegt" at bounding box center [262, 215] width 59 height 14
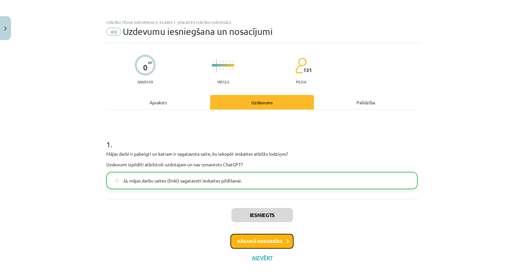
click at [272, 244] on button "Nākamā nodarbība" at bounding box center [262, 240] width 63 height 15
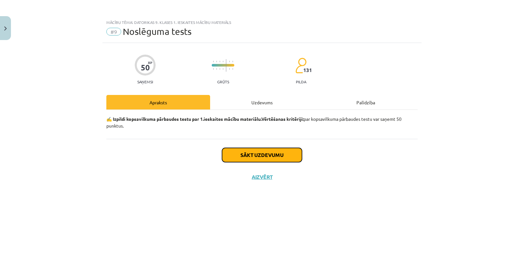
click at [272, 160] on button "Sākt uzdevumu" at bounding box center [262, 155] width 80 height 14
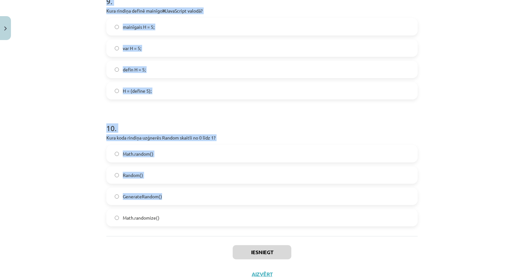
scroll to position [1206, 0]
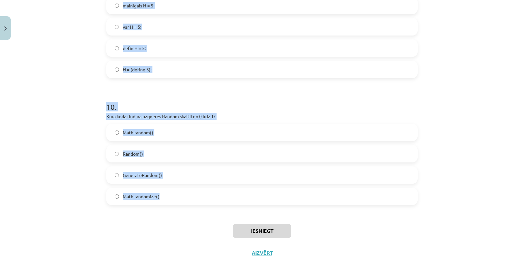
drag, startPoint x: 92, startPoint y: 137, endPoint x: 278, endPoint y: 200, distance: 196.5
click at [278, 200] on div "Mācību tēma: Datorikas 9. klases 1. ieskaites mācību materiāls #9 Noslēguma tes…" at bounding box center [262, 140] width 524 height 280
copy form "1 . Kāds ir funkcijas setInterval mērķis? Izsaukt norādīto funkciju tikai vienu…"
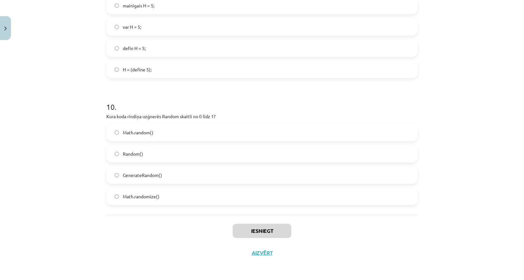
click at [393, 249] on div "Iesniegt Aizvērt" at bounding box center [262, 236] width 312 height 45
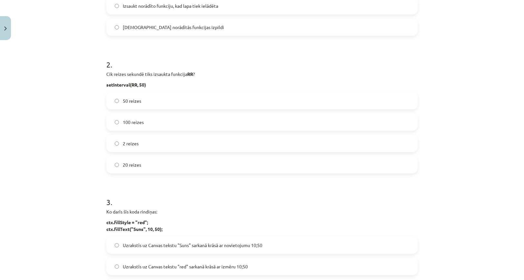
scroll to position [0, 0]
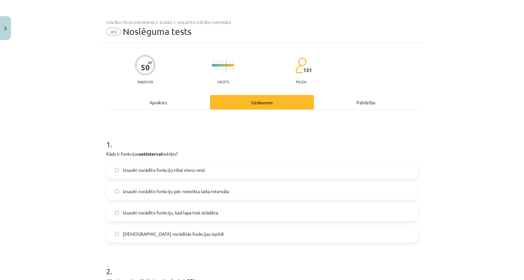
click at [225, 195] on label "Izsaukt norādīto funkciju pēc noteikta laika intervāla" at bounding box center [262, 191] width 310 height 16
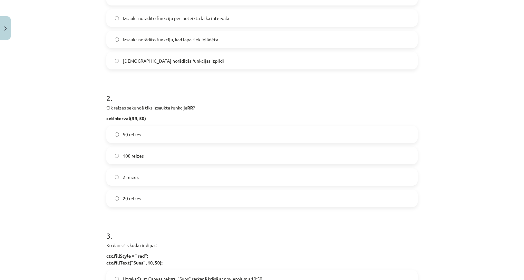
scroll to position [194, 0]
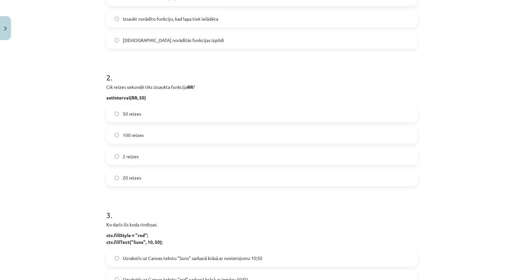
click at [146, 181] on label "20 reizes" at bounding box center [262, 177] width 310 height 16
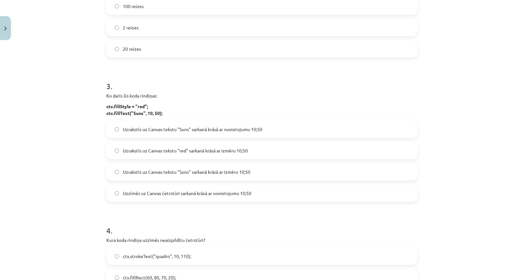
scroll to position [323, 0]
click at [243, 194] on span "Uzzīmēs uz Canvas četrstūri sarkanā krāsā ar novietojumu 10;50" at bounding box center [187, 192] width 129 height 7
click at [239, 133] on label "Uzrakstīs uz Canvas tekstu "Suns" sarkanā krāsā ar novietojumu 10;50" at bounding box center [262, 129] width 310 height 16
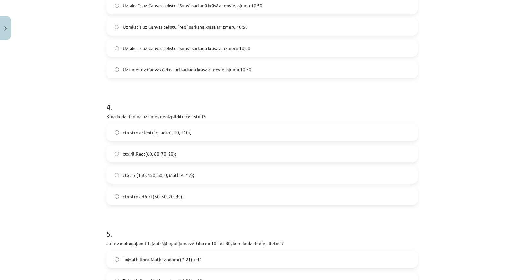
scroll to position [452, 0]
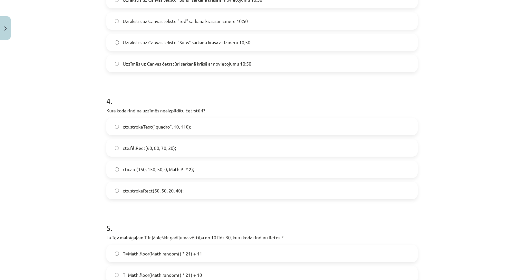
click at [181, 124] on span "ctx.strokeText("quadro", 10, 110);" at bounding box center [157, 126] width 68 height 7
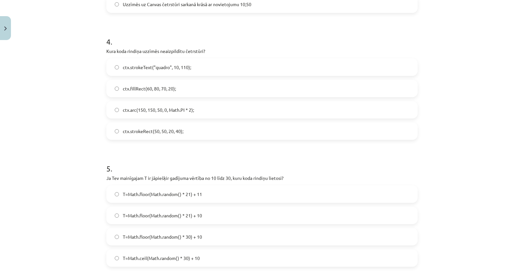
scroll to position [516, 0]
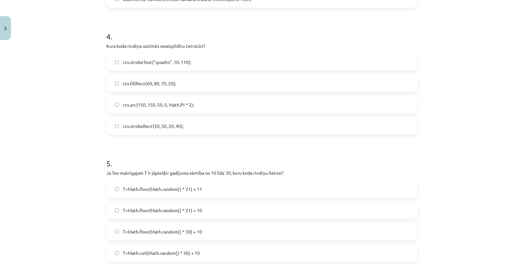
click at [202, 128] on label "ctx.strokeRect(50, 50, 20, 40);" at bounding box center [262, 126] width 310 height 16
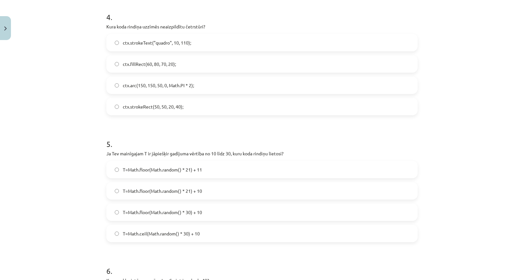
scroll to position [581, 0]
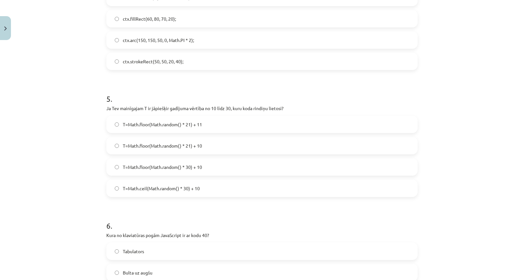
click at [211, 144] on label "T=Math.floor(Math.random() * 21) + 10" at bounding box center [262, 145] width 310 height 16
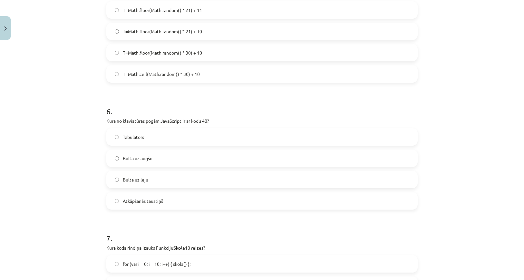
scroll to position [710, 0]
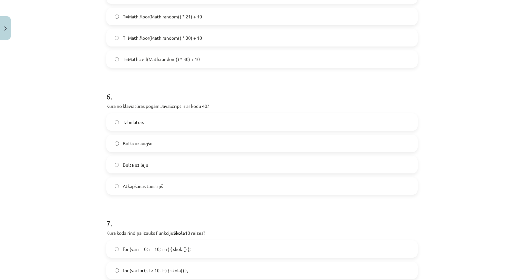
click at [169, 160] on label "Bulta uz leju" at bounding box center [262, 164] width 310 height 16
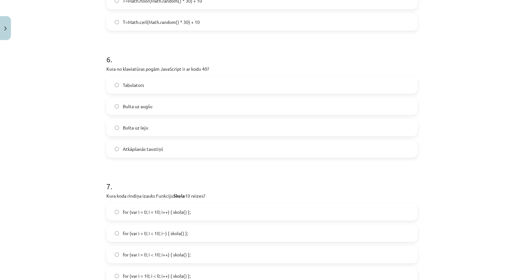
scroll to position [871, 0]
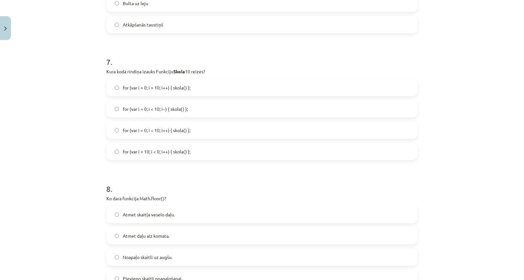
click at [164, 131] on span "for (var i = 0; i < 10; i++) { skola() };" at bounding box center [157, 130] width 68 height 7
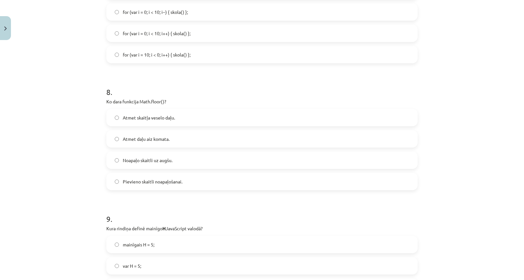
click at [176, 145] on label "Atmet daļu aiz komata." at bounding box center [262, 139] width 310 height 16
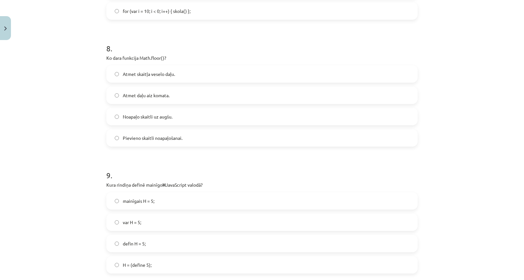
scroll to position [1097, 0]
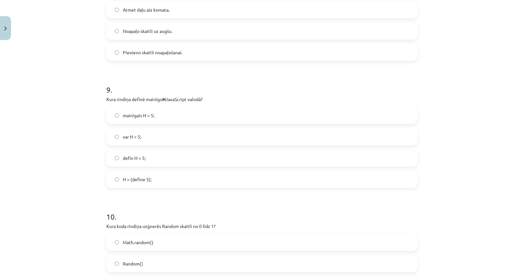
click at [154, 136] on label "var H = 5;" at bounding box center [262, 136] width 310 height 16
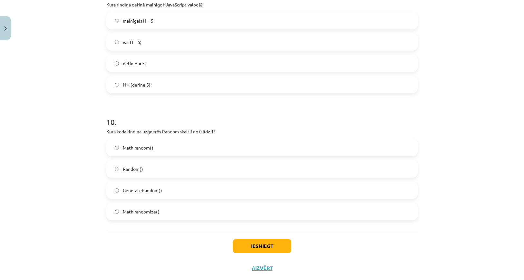
scroll to position [1206, 0]
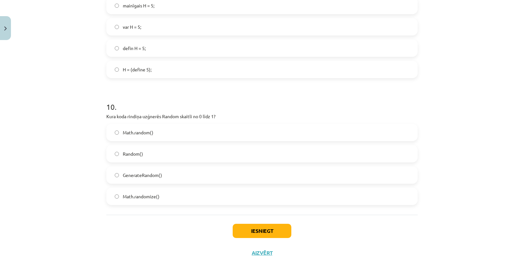
click at [151, 135] on span "Math.random()" at bounding box center [138, 132] width 31 height 7
click at [247, 230] on button "Iesniegt" at bounding box center [262, 230] width 59 height 14
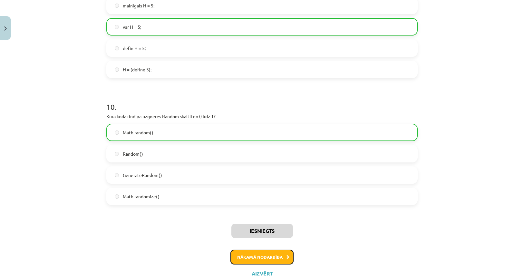
click at [254, 253] on button "Nākamā nodarbība" at bounding box center [262, 256] width 63 height 15
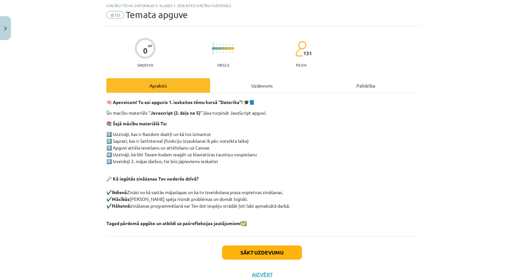
scroll to position [16, 0]
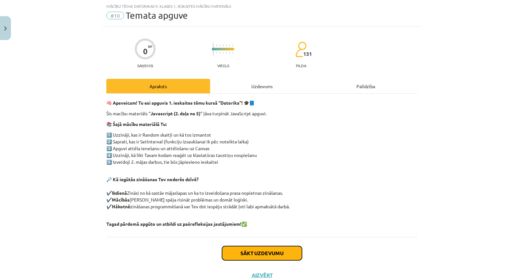
click at [256, 252] on button "Sākt uzdevumu" at bounding box center [262, 253] width 80 height 14
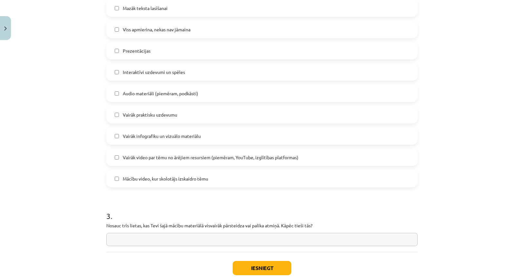
scroll to position [417, 0]
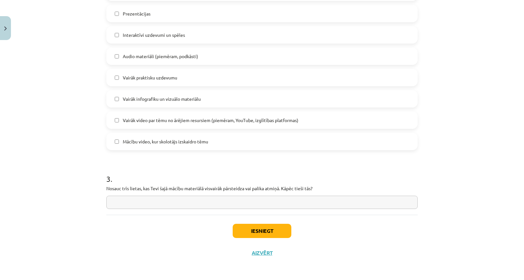
click at [218, 204] on input "text" at bounding box center [262, 201] width 312 height 13
click at [257, 230] on button "Iesniegt" at bounding box center [262, 230] width 59 height 14
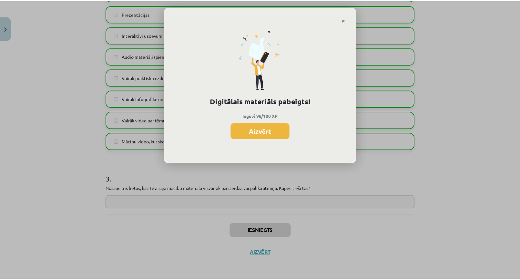
scroll to position [354, 0]
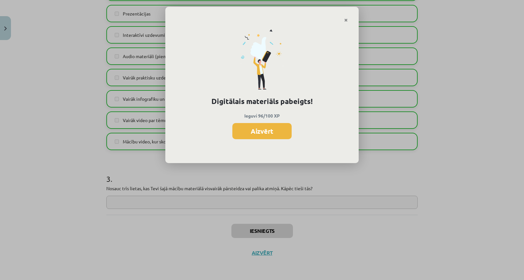
click at [444, 155] on div "Digitālais materiāls pabeigts! Ieguvi 96/100 XP Aizvērt" at bounding box center [262, 140] width 524 height 280
click at [237, 127] on button "Aizvērt" at bounding box center [262, 131] width 59 height 16
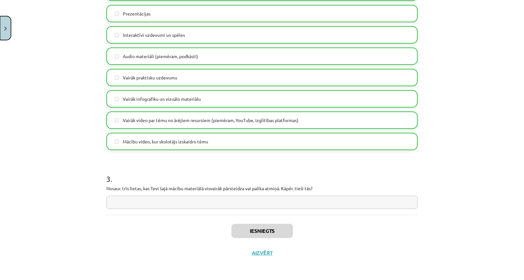
click at [5, 24] on button "Close" at bounding box center [5, 28] width 11 height 24
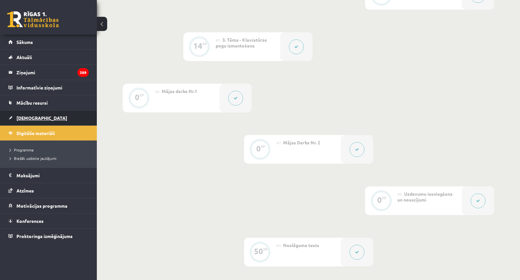
click at [23, 116] on span "[DEMOGRAPHIC_DATA]" at bounding box center [41, 118] width 51 height 6
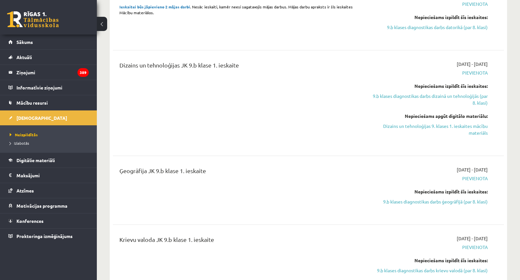
scroll to position [355, 0]
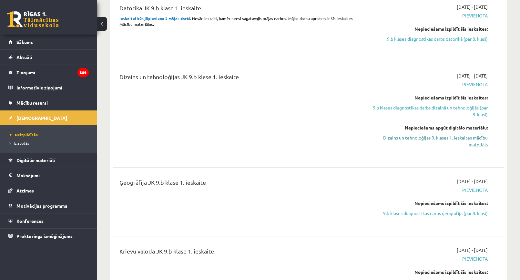
click at [403, 137] on link "Dizains un tehnoloģijas 9. klases 1. ieskaites mācību materiāls" at bounding box center [429, 141] width 116 height 14
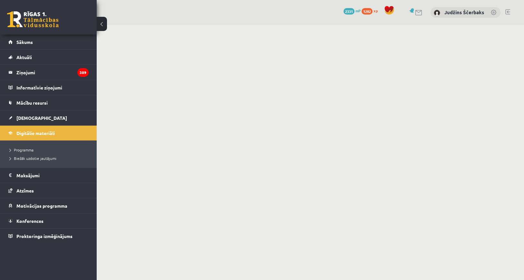
click at [328, 60] on body "0 Dāvanas 2331 mP 1282 xp [PERSON_NAME] Sākums Aktuāli Kā mācīties eSKOLĀ Konta…" at bounding box center [262, 140] width 524 height 280
click at [24, 15] on link at bounding box center [33, 19] width 52 height 16
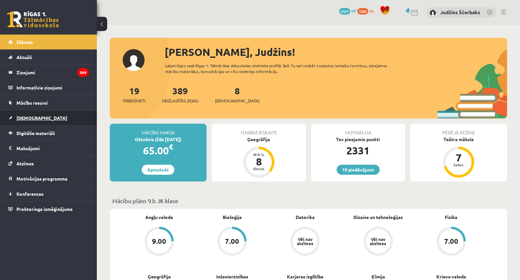
click at [34, 118] on span "[DEMOGRAPHIC_DATA]" at bounding box center [41, 118] width 51 height 6
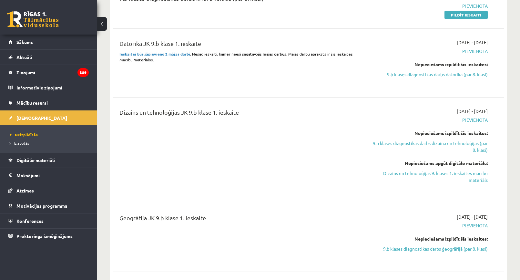
scroll to position [323, 0]
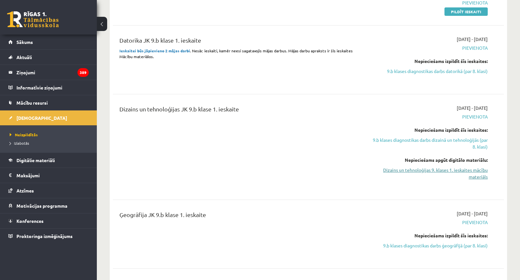
click at [405, 170] on link "Dizains un tehnoloģijas 9. klases 1. ieskaites mācību materiāls" at bounding box center [429, 173] width 116 height 14
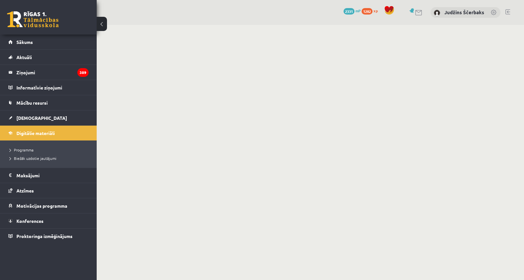
click at [305, 160] on body "0 Dāvanas 2331 mP 1282 xp [PERSON_NAME] Sākums Aktuāli Kā mācīties eSKOLĀ Konta…" at bounding box center [262, 140] width 524 height 280
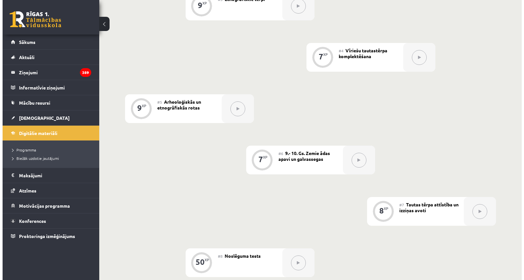
scroll to position [91, 0]
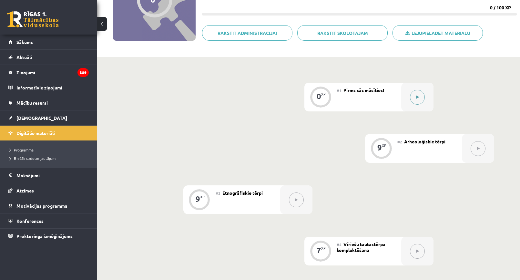
click at [422, 98] on button at bounding box center [417, 97] width 15 height 15
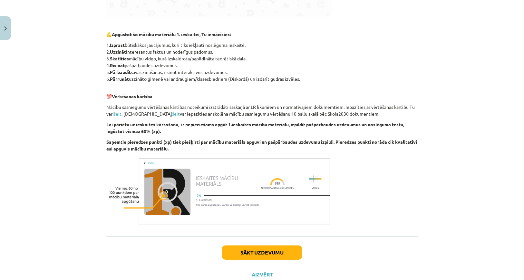
scroll to position [343, 0]
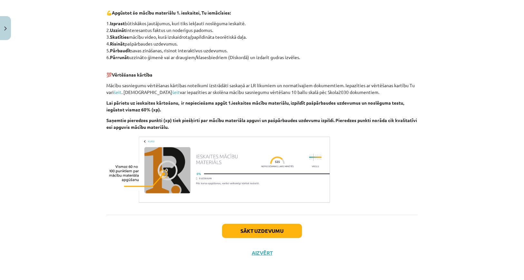
click at [276, 222] on div "Sākt uzdevumu Aizvērt" at bounding box center [262, 236] width 312 height 45
click at [276, 228] on button "Sākt uzdevumu" at bounding box center [262, 230] width 80 height 14
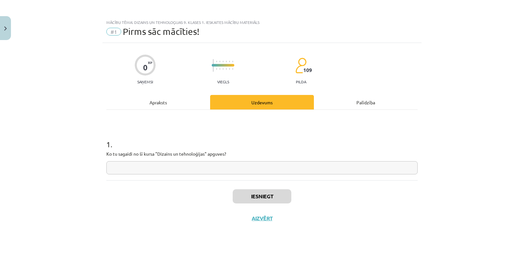
scroll to position [0, 0]
click at [233, 172] on input "text" at bounding box center [262, 167] width 312 height 13
click at [246, 194] on button "Iesniegt" at bounding box center [262, 196] width 59 height 14
click at [224, 171] on input "text" at bounding box center [262, 167] width 312 height 13
click at [260, 195] on button "Iesniegt" at bounding box center [262, 196] width 59 height 14
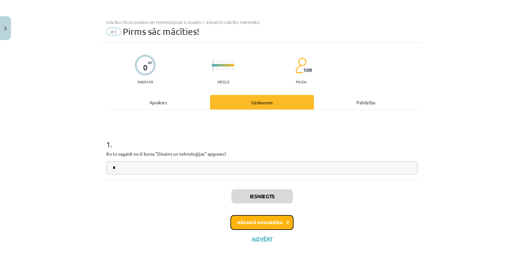
click at [255, 227] on button "Nākamā nodarbība" at bounding box center [262, 222] width 63 height 15
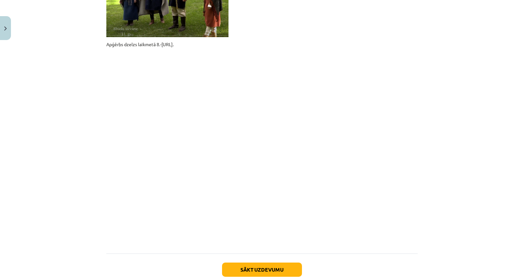
scroll to position [504, 0]
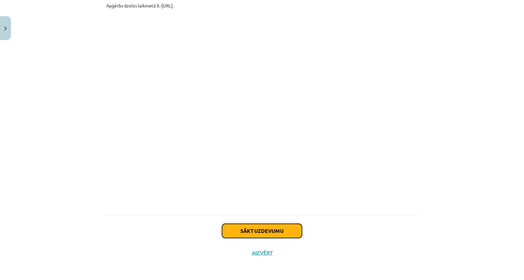
click at [256, 234] on button "Sākt uzdevumu" at bounding box center [262, 230] width 80 height 14
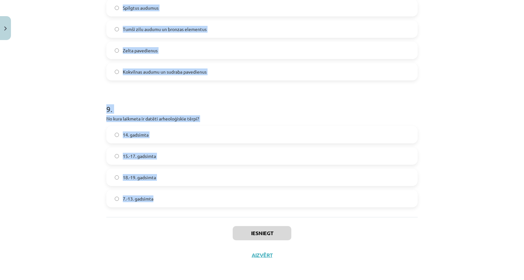
scroll to position [1051, 0]
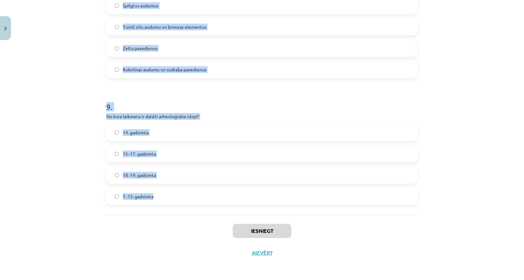
drag, startPoint x: 136, startPoint y: 158, endPoint x: 216, endPoint y: 204, distance: 92.6
click at [216, 204] on div "Mācību tēma: Dizains un tehnoloģijas 9. klases 1. ieskaites mācību materiāls #2…" at bounding box center [262, 140] width 524 height 280
copy form "0 . Lore ip dolorsita consectetura elits doe temporincididunt utlabor? Etdolore…"
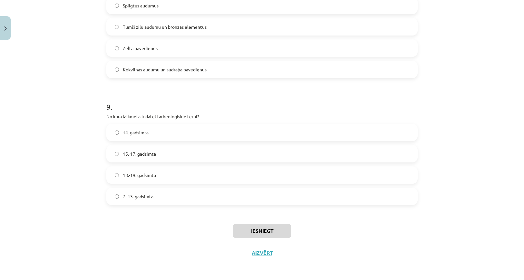
click at [192, 235] on div "Iesniegt Aizvērt" at bounding box center [262, 236] width 312 height 45
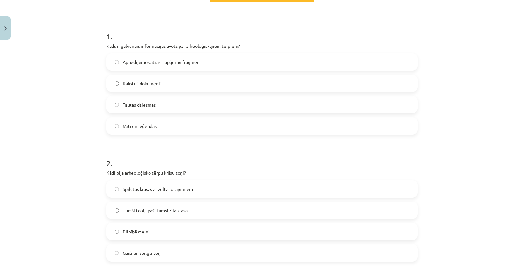
scroll to position [84, 0]
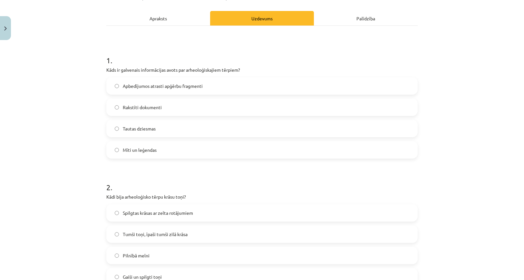
click at [152, 88] on span "Apbedījumos atrasti apģērbu fragmenti" at bounding box center [163, 86] width 80 height 7
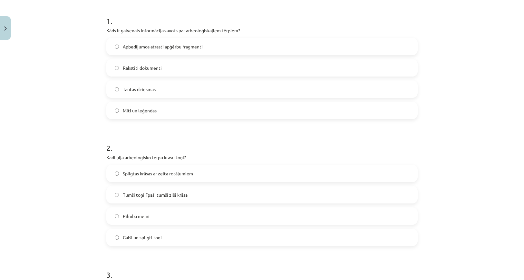
scroll to position [213, 0]
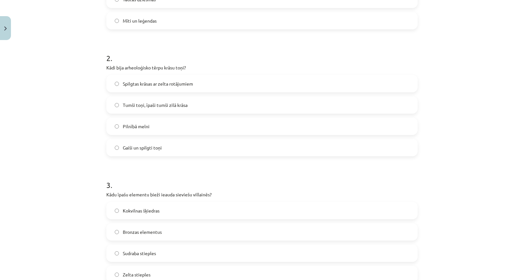
click at [159, 106] on span "Tumši toņi, īpaši tumši zilā krāsa" at bounding box center [155, 105] width 65 height 7
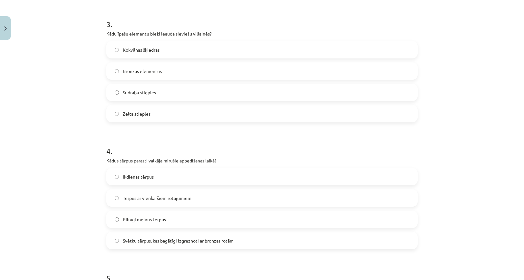
scroll to position [374, 0]
click at [136, 74] on label "Bronzas elementus" at bounding box center [262, 70] width 310 height 16
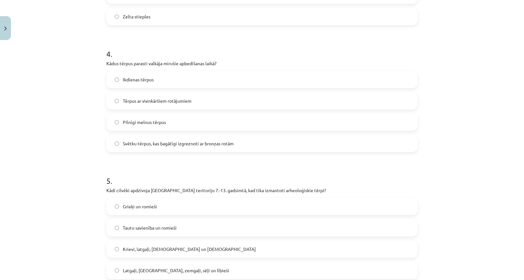
scroll to position [471, 0]
click at [148, 143] on span "Svētku tērpus, kas bagātīgi izgreznoti ar bronzas rotām" at bounding box center [178, 143] width 111 height 7
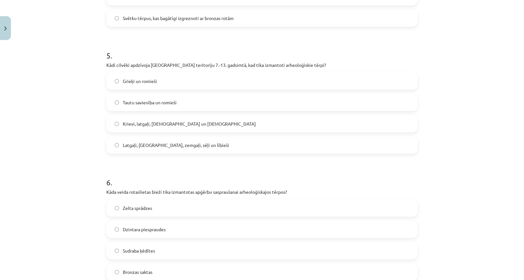
scroll to position [600, 0]
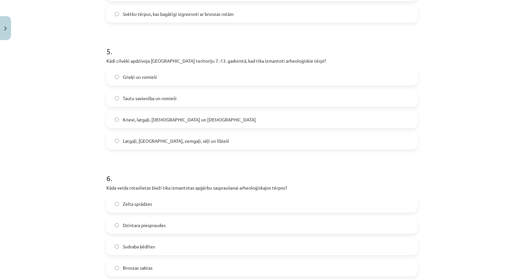
click at [147, 143] on span "Latgaļi, [GEOGRAPHIC_DATA], zemgaļi, sēļi un lībieši" at bounding box center [176, 140] width 106 height 7
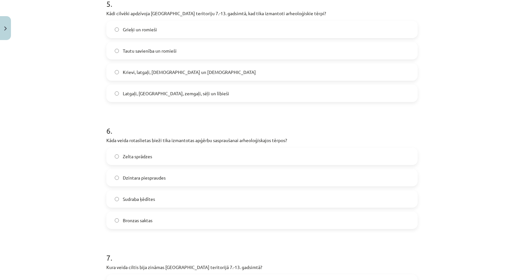
scroll to position [729, 0]
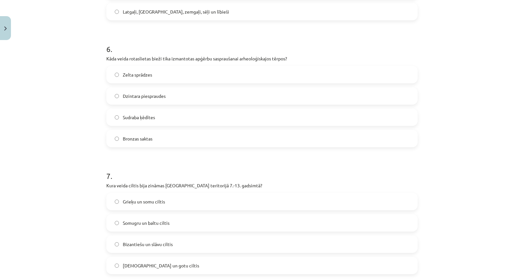
click at [150, 144] on label "Bronzas saktas" at bounding box center [262, 138] width 310 height 16
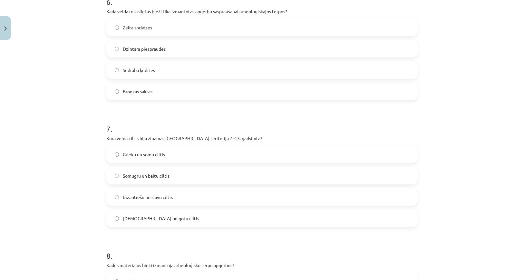
scroll to position [858, 0]
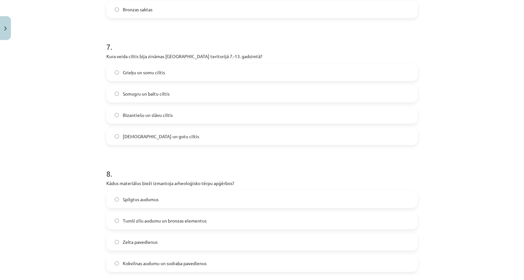
click at [138, 98] on label "Somugru un baltu ciltis" at bounding box center [262, 93] width 310 height 16
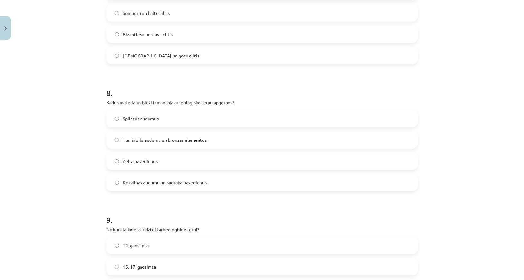
scroll to position [987, 0]
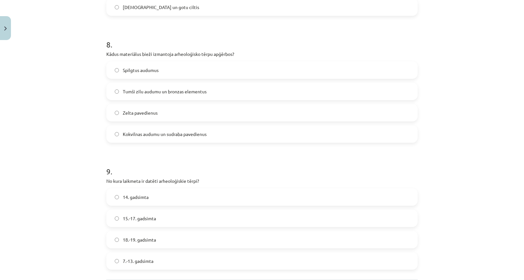
click at [144, 90] on span "Tumši zilu audumu un bronzas elementus" at bounding box center [165, 91] width 84 height 7
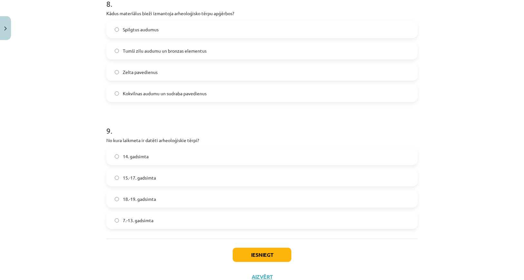
scroll to position [1051, 0]
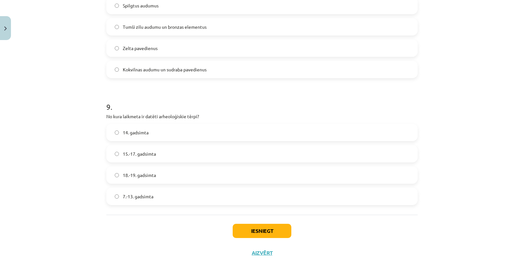
click at [143, 201] on label "7.-13. gadsimta" at bounding box center [262, 196] width 310 height 16
click at [248, 230] on button "Iesniegt" at bounding box center [262, 230] width 59 height 14
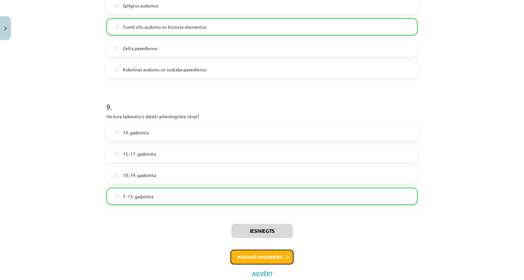
click at [282, 260] on button "Nākamā nodarbība" at bounding box center [262, 256] width 63 height 15
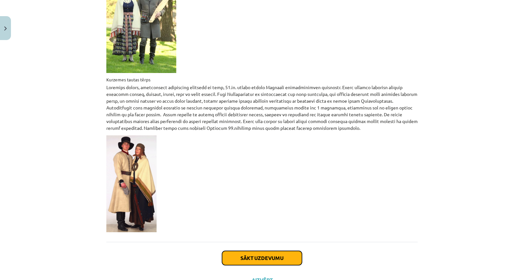
click at [262, 251] on button "Sākt uzdevumu" at bounding box center [262, 258] width 80 height 14
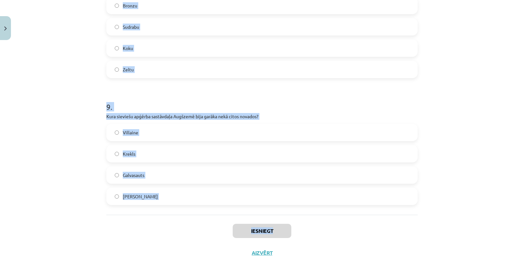
drag, startPoint x: 80, startPoint y: 108, endPoint x: 273, endPoint y: 218, distance: 221.5
click at [273, 219] on div "Mācību tēma: Dizains un tehnoloģijas 9. klases 1. ieskaites mācību materiāls #3…" at bounding box center [262, 140] width 524 height 280
copy div "2 . Lo ipsu dolor sitamet consectetur adipisci elitseddoeius temporincid? 93. u…"
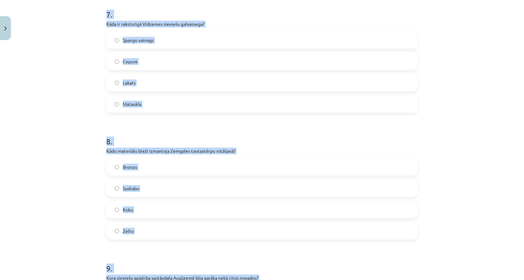
click at [465, 77] on div "Mācību tēma: Dizains un tehnoloģijas 9. klases 1. ieskaites mācību materiāls #3…" at bounding box center [262, 140] width 524 height 280
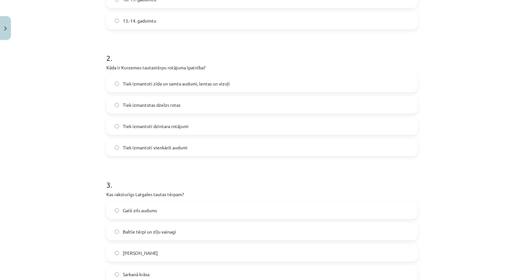
scroll to position [0, 0]
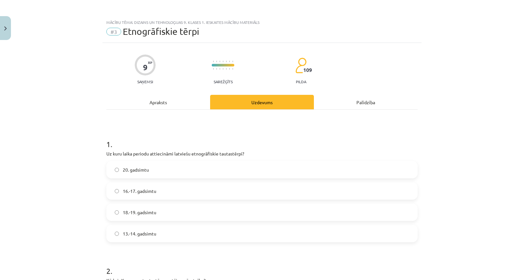
click at [136, 221] on div "20. gadsimtu 16.-17. gadsimtu 18.-19. gadsimtu 13.-14. gadsimtu" at bounding box center [262, 201] width 312 height 81
click at [138, 215] on span "18.-19. gadsimtu" at bounding box center [140, 212] width 34 height 7
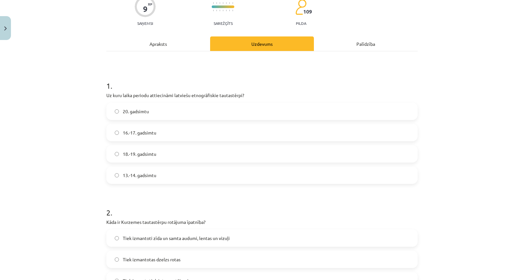
scroll to position [161, 0]
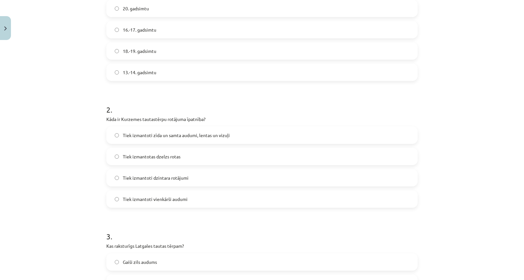
click at [192, 132] on span "Tiek izmantoti zīda un samta audumi, lentas un vizuļi" at bounding box center [176, 135] width 107 height 7
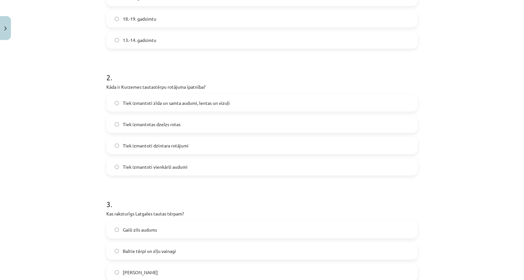
click at [219, 102] on span "Tiek izmantoti zīda un samta audumi, lentas un vizuļi" at bounding box center [176, 103] width 107 height 7
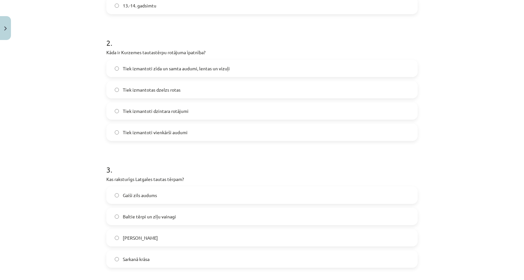
scroll to position [290, 0]
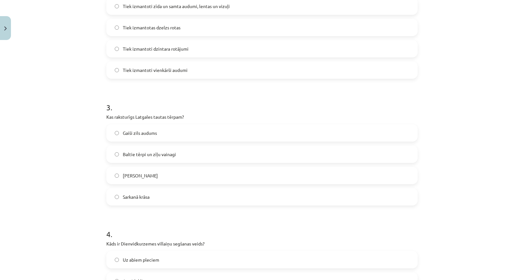
click at [159, 153] on span "Baltie tērpi un zīļu vainagi" at bounding box center [149, 154] width 53 height 7
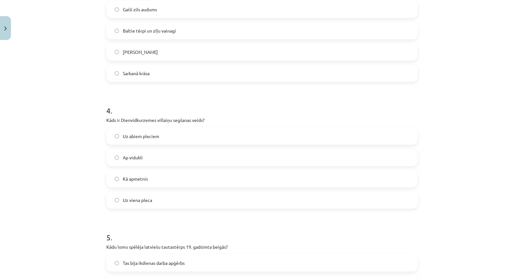
scroll to position [419, 0]
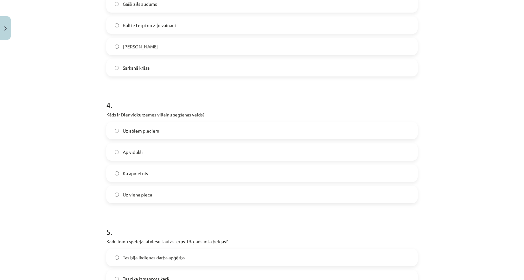
click at [143, 191] on label "Uz viena pleca" at bounding box center [262, 194] width 310 height 16
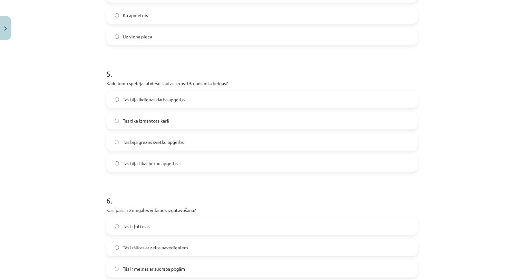
scroll to position [581, 0]
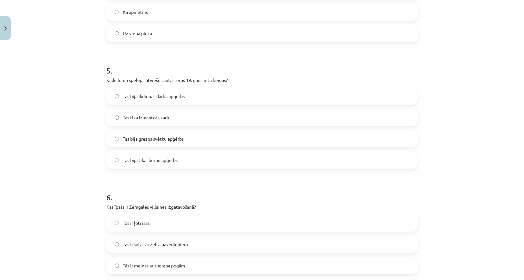
click at [164, 144] on label "Tas bija grezns svētku apģērbs" at bounding box center [262, 139] width 310 height 16
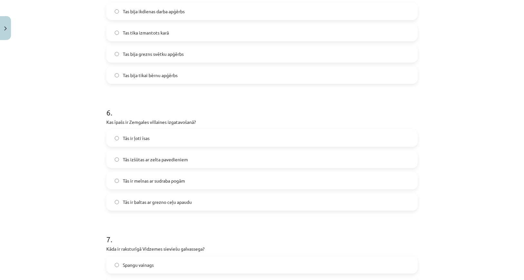
scroll to position [677, 0]
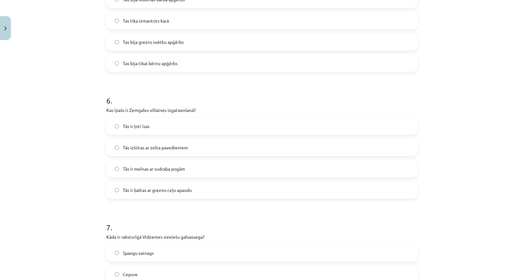
click at [149, 190] on span "Tās ir baltas ar grezno ceļu apaudu" at bounding box center [157, 190] width 69 height 7
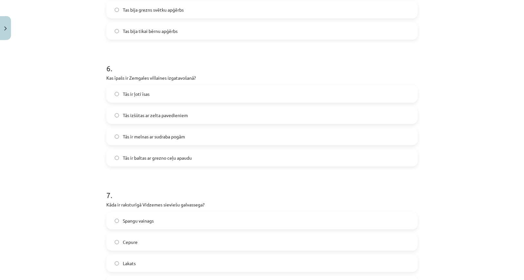
click at [159, 157] on span "Tās ir baltas ar grezno ceļu apaudu" at bounding box center [157, 157] width 69 height 7
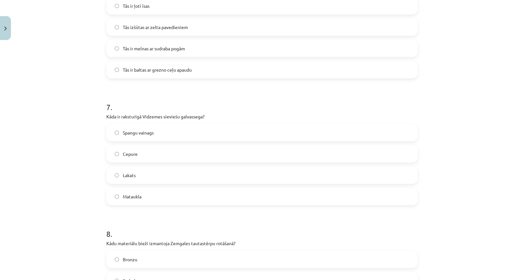
scroll to position [806, 0]
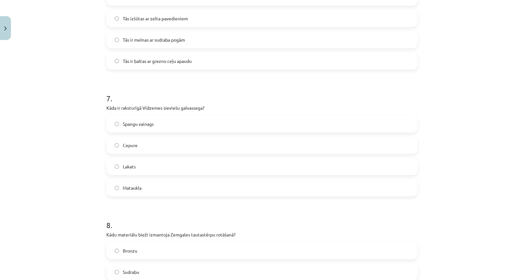
click at [163, 112] on div "7 . Kāda ir raksturīgā Vidzemes sieviešu galvassega? Spangu vainags Cepure Laka…" at bounding box center [262, 140] width 312 height 114
click at [162, 117] on label "Spangu vainags" at bounding box center [262, 124] width 310 height 16
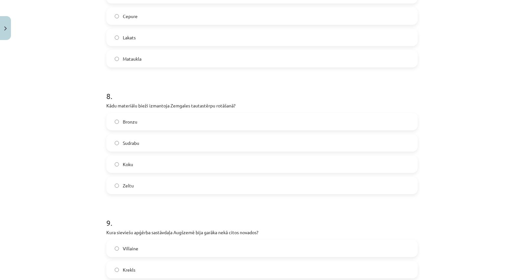
click at [150, 143] on label "Sudrabu" at bounding box center [262, 143] width 310 height 16
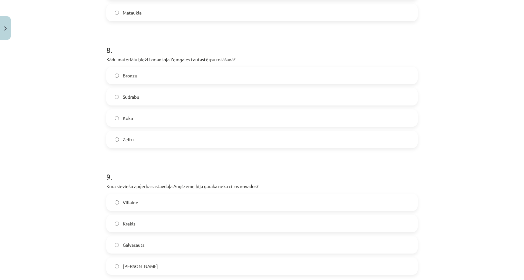
scroll to position [1051, 0]
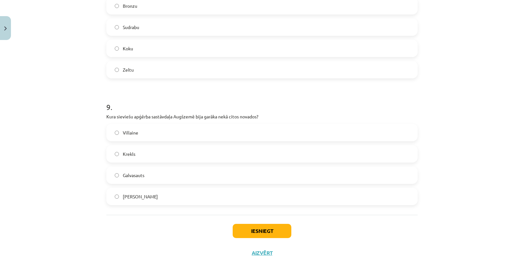
click at [139, 156] on label "Krekls" at bounding box center [262, 154] width 310 height 16
click at [238, 229] on button "Iesniegt" at bounding box center [262, 231] width 59 height 14
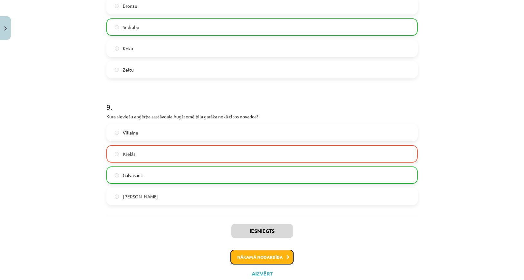
click at [256, 256] on button "Nākamā nodarbība" at bounding box center [262, 257] width 63 height 15
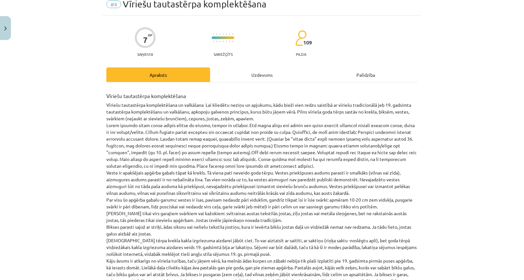
scroll to position [16, 0]
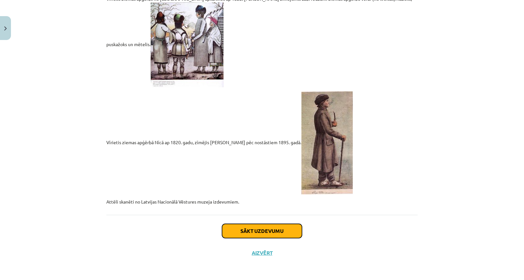
click at [265, 230] on button "Sākt uzdevumu" at bounding box center [262, 231] width 80 height 14
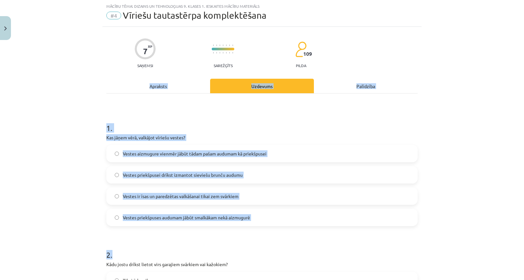
drag, startPoint x: 88, startPoint y: 94, endPoint x: 156, endPoint y: 152, distance: 88.6
click at [203, 208] on div "Mācību tēma: Dizains un tehnoloģijas 9. klases 1. ieskaites mācību materiāls #4…" at bounding box center [262, 140] width 524 height 280
click at [130, 119] on h1 "1 ." at bounding box center [262, 122] width 312 height 20
click at [86, 117] on div "Mācību tēma: Dizains un tehnoloģijas 9. klases 1. ieskaites mācību materiāls #4…" at bounding box center [262, 140] width 524 height 280
click at [86, 120] on div "Mācību tēma: Dizains un tehnoloģijas 9. klases 1. ieskaites mācību materiāls #4…" at bounding box center [262, 140] width 524 height 280
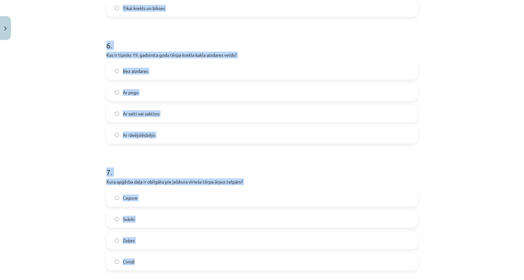
scroll to position [790, 0]
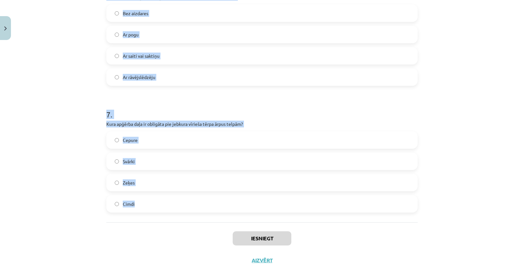
drag, startPoint x: 105, startPoint y: 122, endPoint x: 220, endPoint y: 216, distance: 148.5
copy form "5 . Lor ipsum dolo, sitametc adipisc elitse? Doeius temporinc utlabor etdol mag…"
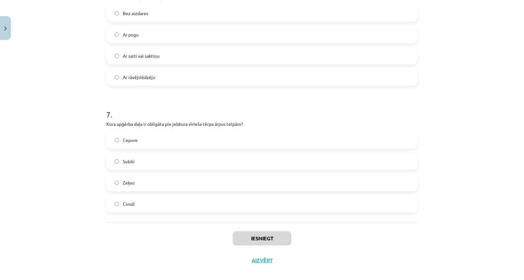
click at [209, 242] on div "Iesniegt Aizvērt" at bounding box center [262, 244] width 312 height 45
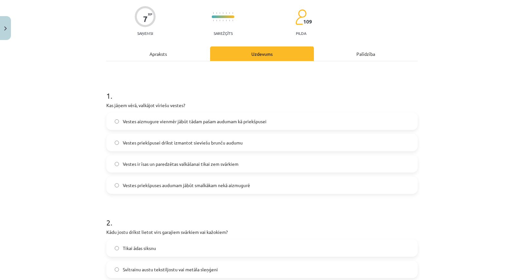
click at [158, 145] on span "Vestes priekšpusei drīkst izmantot sieviešu brunču audumu" at bounding box center [183, 142] width 120 height 7
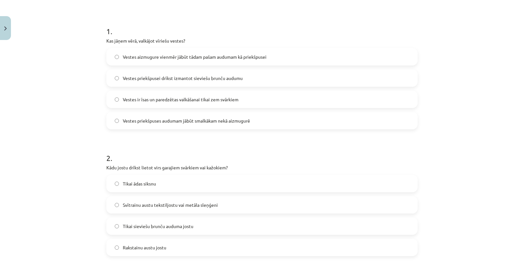
click at [180, 126] on label "Vestes priekšpuses audumam jābūt smalkākam nekā aizmugurē" at bounding box center [262, 121] width 310 height 16
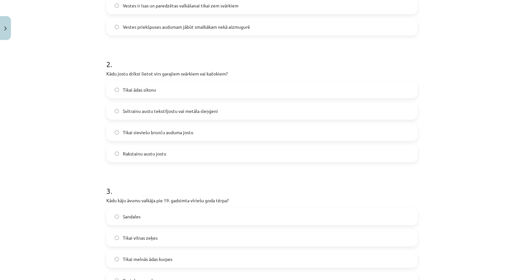
scroll to position [210, 0]
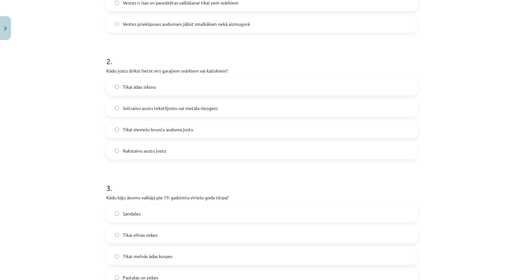
click at [132, 107] on span "Svītrainu austu tekstiljostu vai metāla sleņģeni" at bounding box center [170, 108] width 95 height 7
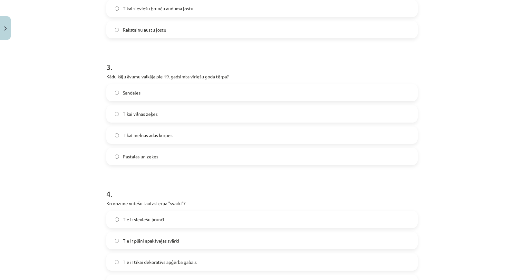
scroll to position [339, 0]
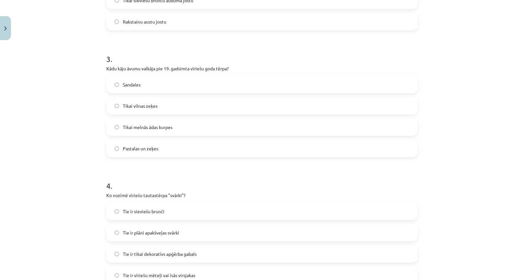
click at [133, 143] on label "Pastalas un zeķes" at bounding box center [262, 148] width 310 height 16
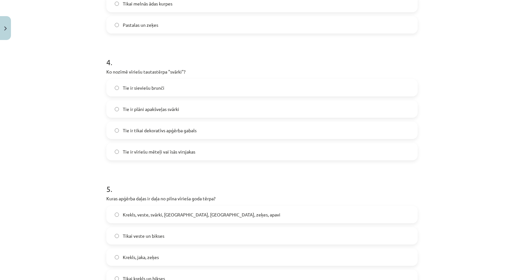
scroll to position [468, 0]
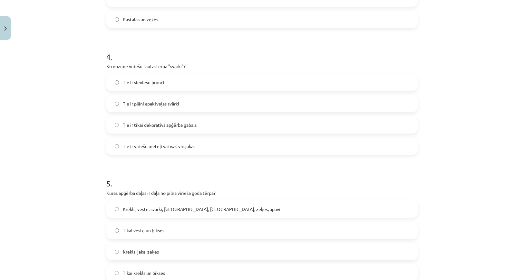
click at [157, 140] on label "Tie ir vīriešu mēteļi vai īsās virsjakas" at bounding box center [262, 146] width 310 height 16
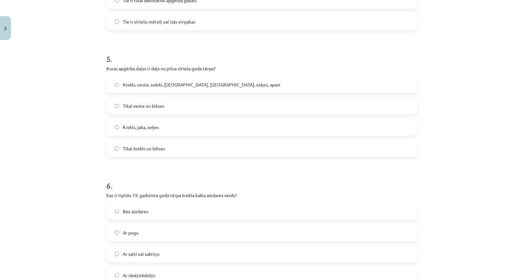
scroll to position [597, 0]
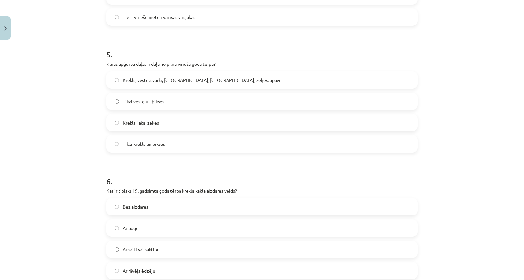
click at [160, 78] on span "Krekls, veste, svārki, [GEOGRAPHIC_DATA], [GEOGRAPHIC_DATA], zeķes, apavi" at bounding box center [202, 80] width 158 height 7
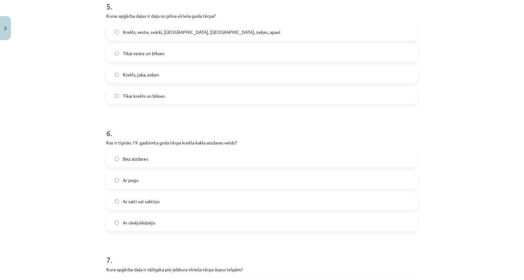
scroll to position [693, 0]
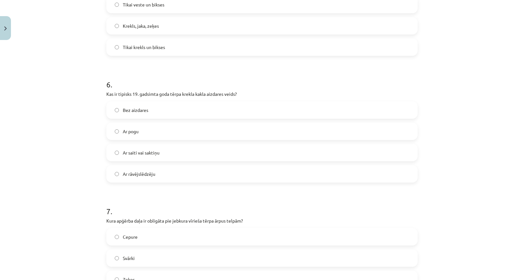
click at [139, 154] on span "Ar saiti vai saktiņu" at bounding box center [141, 152] width 37 height 7
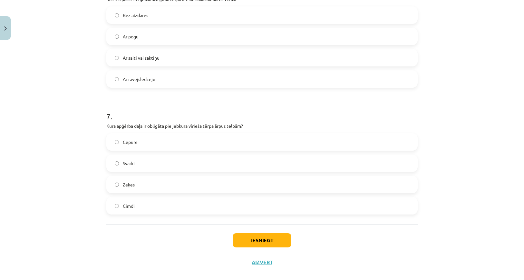
scroll to position [790, 0]
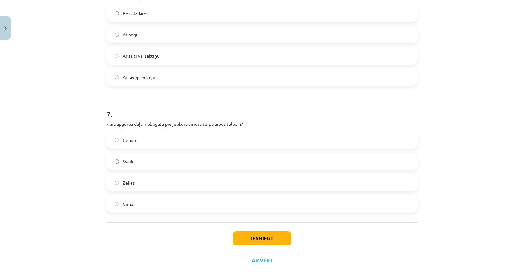
click at [150, 133] on label "Cepure" at bounding box center [262, 140] width 310 height 16
click at [261, 234] on button "Iesniegt" at bounding box center [262, 238] width 59 height 14
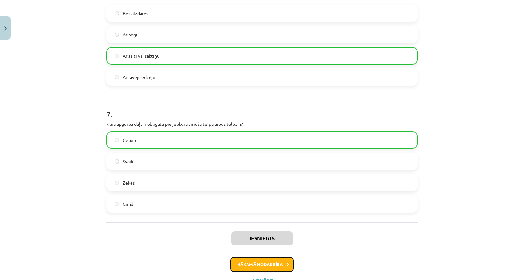
click at [254, 263] on button "Nākamā nodarbība" at bounding box center [262, 264] width 63 height 15
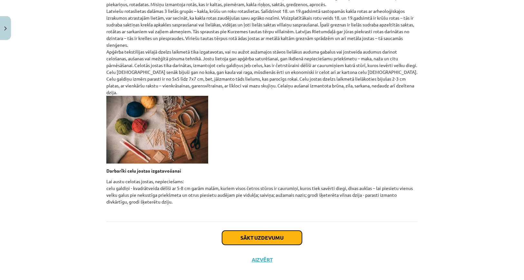
click at [257, 231] on button "Sākt uzdevumu" at bounding box center [262, 238] width 80 height 14
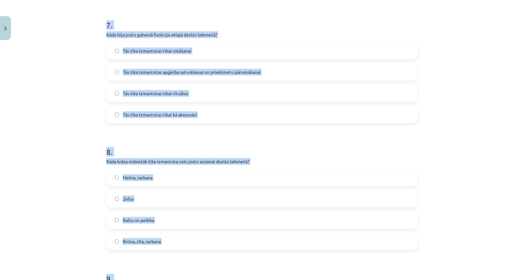
scroll to position [1032, 0]
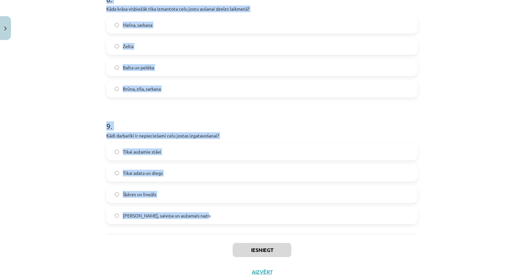
drag, startPoint x: 102, startPoint y: 144, endPoint x: 211, endPoint y: 218, distance: 131.6
copy form "2 . Lor ipsumdolor Sitametc adipis elits doeiu? Tem incididun utlab et dolor ma…"
click at [187, 250] on div "Iesniegt Aizvērt" at bounding box center [262, 256] width 312 height 45
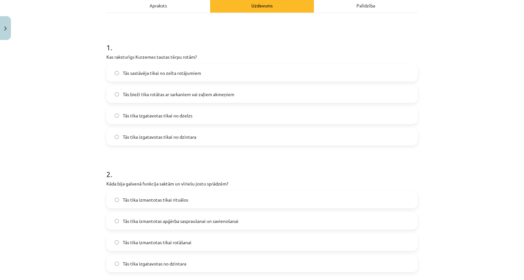
click at [153, 98] on label "Tās bieži tika rotātas ar sarkaniem vai zaļiem akmeņiem" at bounding box center [262, 94] width 310 height 16
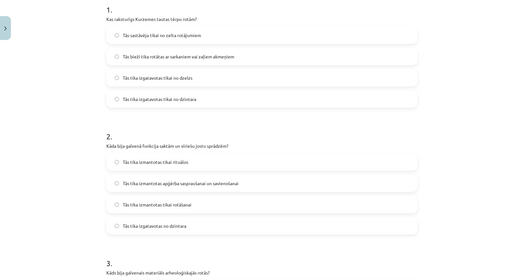
scroll to position [226, 0]
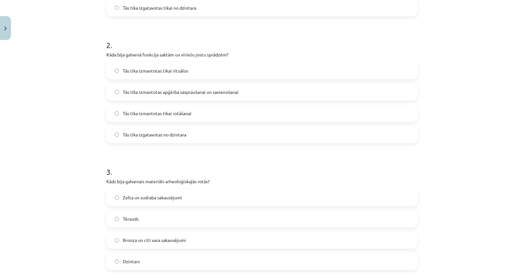
click at [150, 93] on span "Tās tika izmantotas apģērba saspraušanai un savienošanai" at bounding box center [181, 92] width 116 height 7
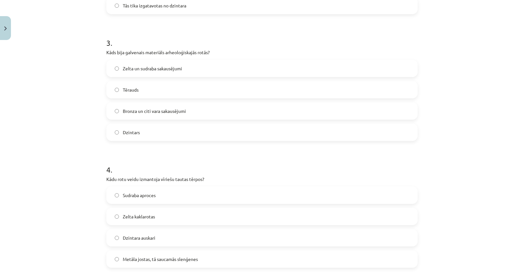
click at [150, 110] on span "Bronza un citi vara sakausējumi" at bounding box center [154, 111] width 63 height 7
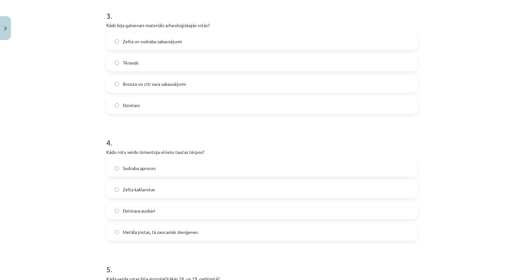
scroll to position [419, 0]
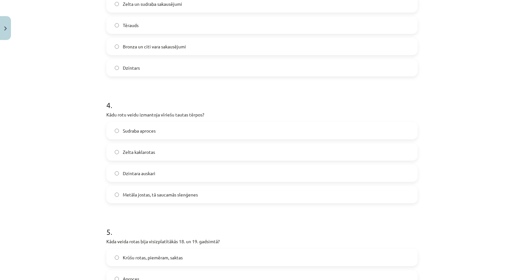
click at [154, 194] on span "Metāla jostas, tā saucamās slenģenes" at bounding box center [160, 194] width 75 height 7
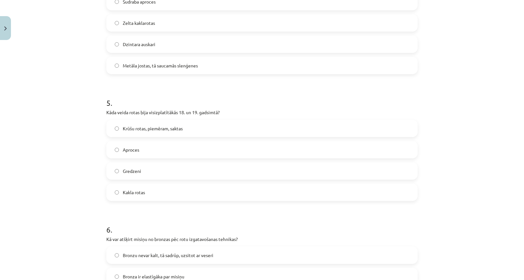
click at [163, 126] on span "Krūšu rotas, piemēram, saktas" at bounding box center [153, 128] width 60 height 7
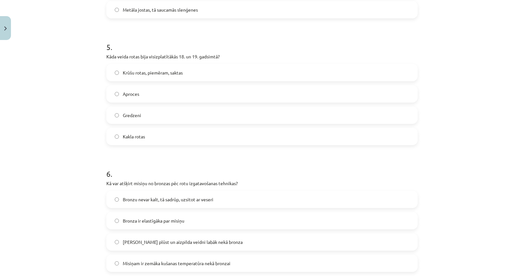
scroll to position [677, 0]
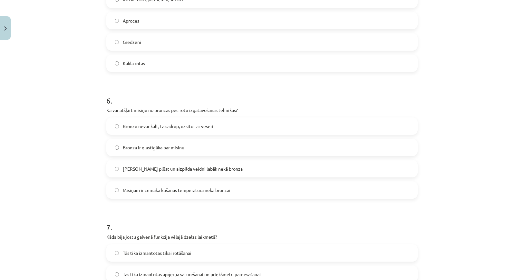
click at [165, 123] on span "Bronzu nevar kalt, tā sadrūp, uzsitot ar veseri" at bounding box center [168, 126] width 91 height 7
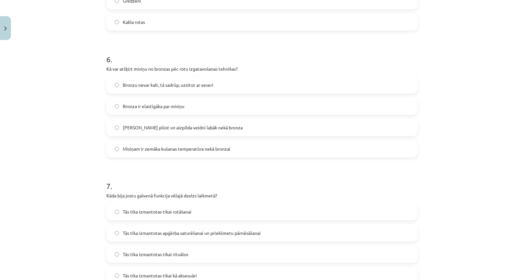
scroll to position [839, 0]
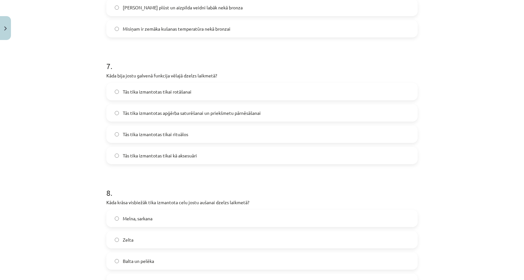
click at [193, 121] on div "Tās tika izmantotas apģērba saturēšanai un priekšmetu pārnēsāšanai" at bounding box center [262, 112] width 312 height 17
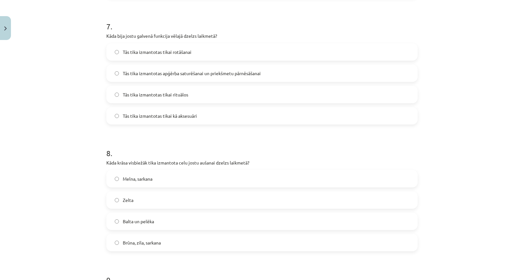
scroll to position [935, 0]
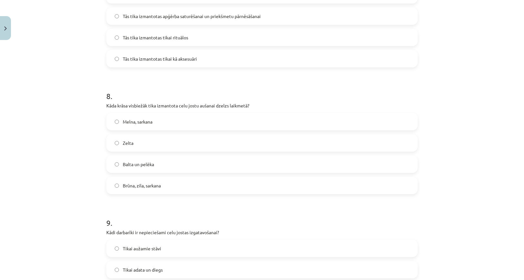
click at [203, 13] on span "Tās tika izmantotas apģērba saturēšanai un priekšmetu pārnēsāšanai" at bounding box center [192, 16] width 138 height 7
click at [157, 189] on label "Brūna, zila, sarkana" at bounding box center [262, 185] width 310 height 16
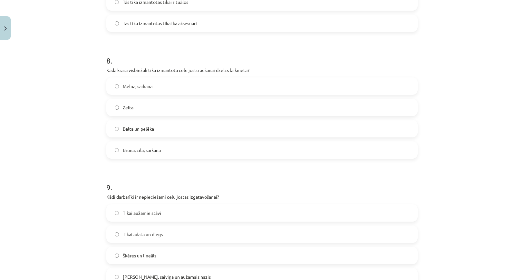
scroll to position [1032, 0]
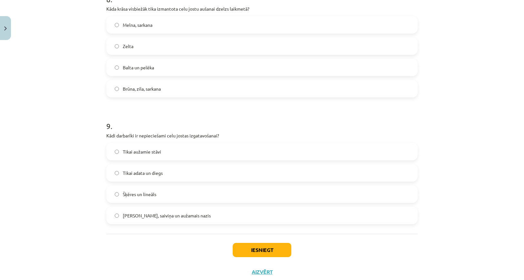
click at [170, 216] on span "[PERSON_NAME], saiviņa un aužamais nazis" at bounding box center [167, 215] width 88 height 7
click at [237, 247] on button "Iesniegt" at bounding box center [262, 250] width 59 height 14
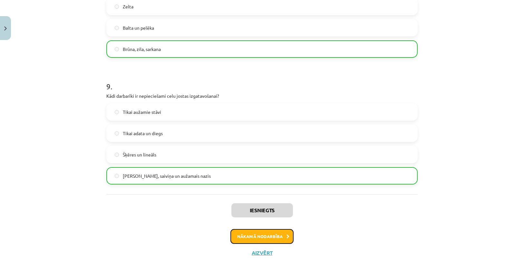
click at [271, 240] on button "Nākamā nodarbība" at bounding box center [262, 236] width 63 height 15
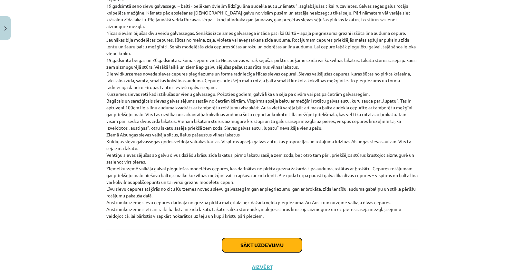
click at [243, 238] on button "Sākt uzdevumu" at bounding box center [262, 245] width 80 height 14
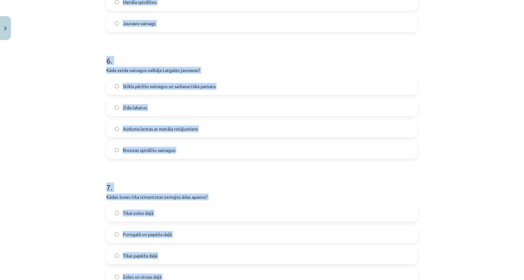
scroll to position [798, 0]
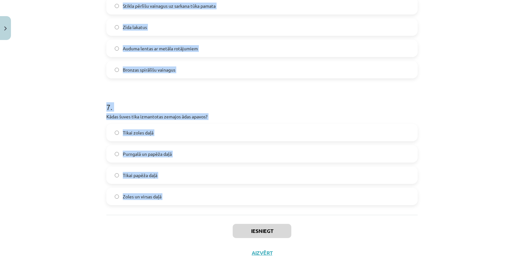
drag, startPoint x: 115, startPoint y: 138, endPoint x: 199, endPoint y: 233, distance: 126.8
click at [198, 233] on div "Mācību tēma: Dizains un tehnoloģijas 9. klases 1. ieskaites mācību materiāls #6…" at bounding box center [262, 140] width 524 height 280
copy form "9 . Lo ipsu dolorsitamet conse adip elits doe tempo? In utla etdol, mag aliquae…"
click at [193, 231] on div "Iesniegt Aizvērt" at bounding box center [262, 237] width 312 height 45
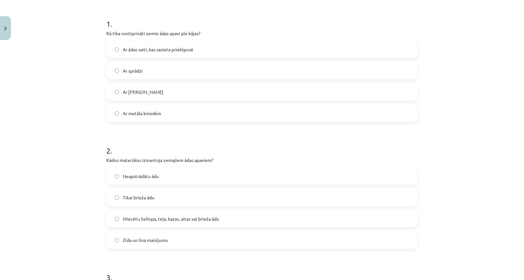
click at [165, 47] on span "Ar ādas saiti, kas sasieta priekšpusē" at bounding box center [158, 49] width 71 height 7
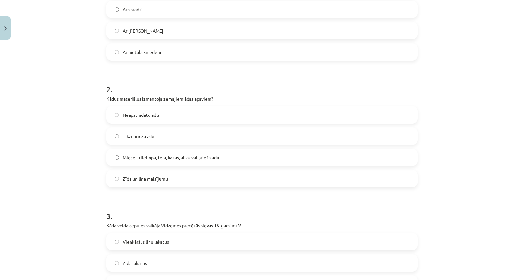
scroll to position [217, 0]
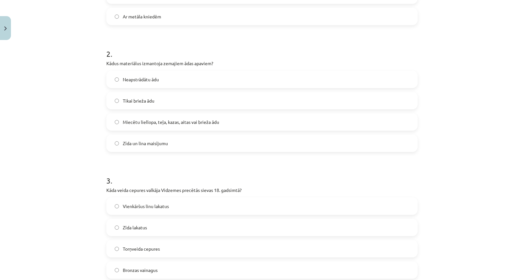
click at [169, 122] on span "Miecētu liellopa, teļa, kazas, aitas vai brieža ādu" at bounding box center [171, 122] width 96 height 7
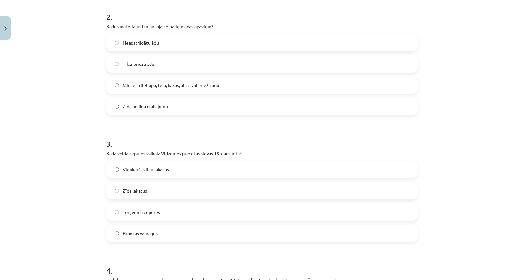
scroll to position [346, 0]
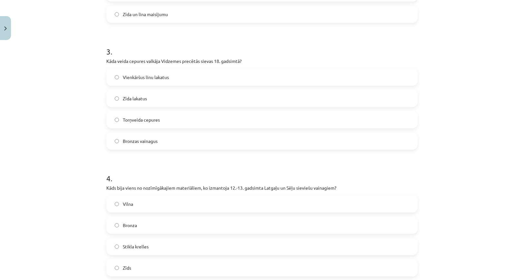
click at [194, 124] on label "Torņveida cepures" at bounding box center [262, 120] width 310 height 16
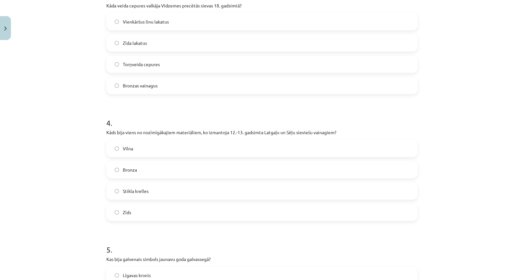
scroll to position [475, 0]
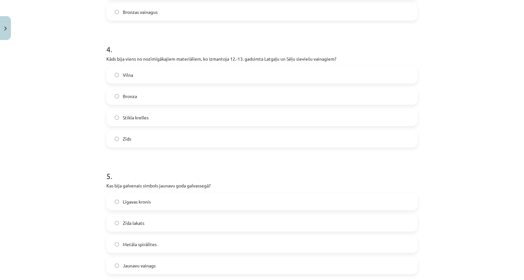
click at [165, 98] on label "Bronza" at bounding box center [262, 96] width 310 height 16
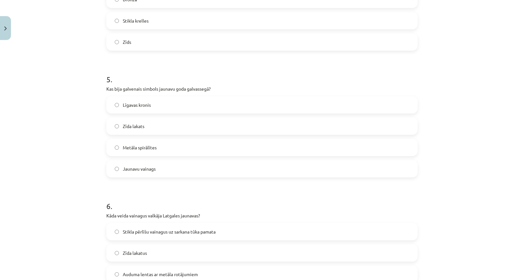
click at [144, 170] on span "Jaunavu vainags" at bounding box center [139, 168] width 33 height 7
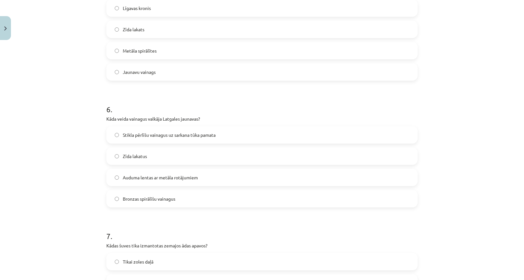
click at [158, 132] on span "Stikla pērlīšu vainagus uz sarkana tūka pamata" at bounding box center [169, 135] width 93 height 7
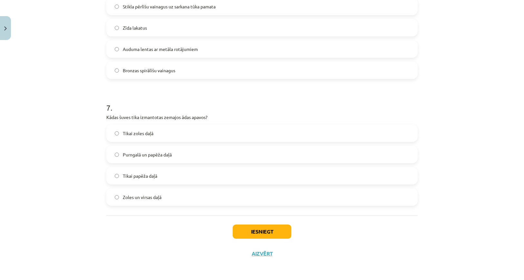
scroll to position [798, 0]
click at [157, 154] on span "Purngalā un papēža daļā" at bounding box center [147, 154] width 49 height 7
click at [279, 229] on button "Iesniegt" at bounding box center [262, 231] width 59 height 14
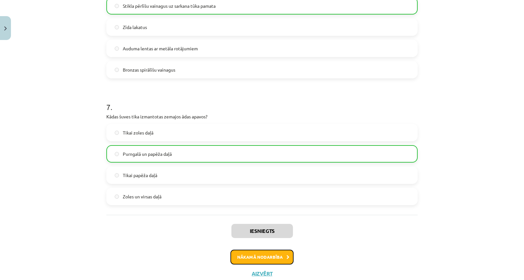
click at [276, 252] on button "Nākamā nodarbība" at bounding box center [262, 257] width 63 height 15
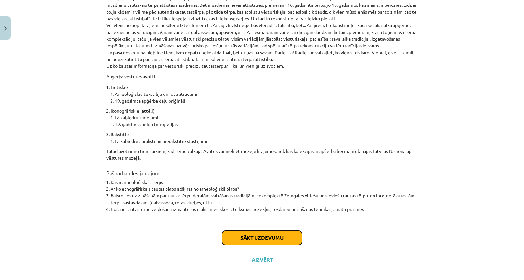
click at [244, 232] on button "Sākt uzdevumu" at bounding box center [262, 238] width 80 height 14
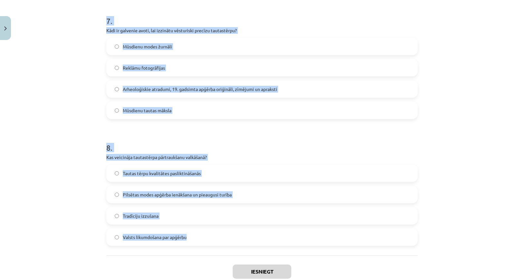
scroll to position [924, 0]
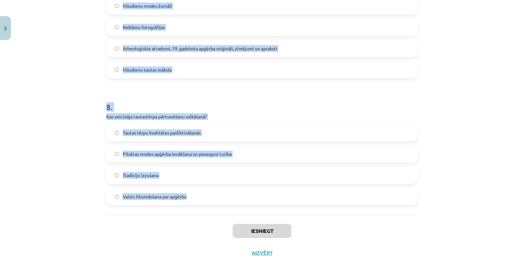
drag, startPoint x: 121, startPoint y: 143, endPoint x: 282, endPoint y: 198, distance: 169.7
copy form "4 . Lore ip dolorsi ametcons adipisc elits? Doeiusmod, temporincididu ut labore…"
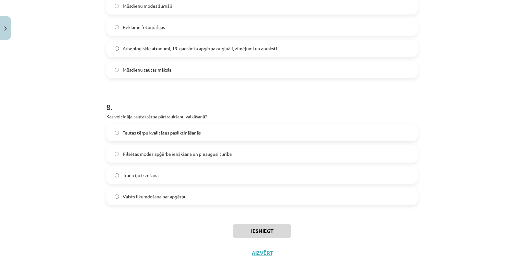
click at [392, 238] on div "Iesniegt Aizvērt" at bounding box center [262, 237] width 312 height 45
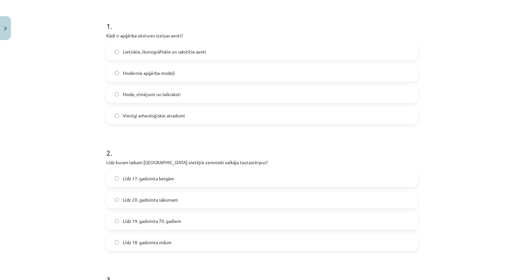
click at [163, 54] on span "Lietiskie, ikonogrāfiskie un rakstītie avoti" at bounding box center [165, 51] width 84 height 7
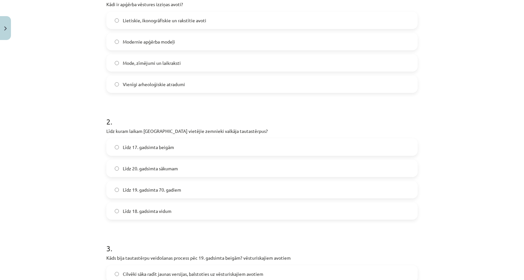
scroll to position [215, 0]
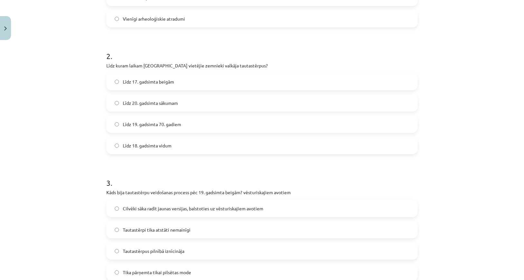
click at [163, 128] on label "Līdz 19. gadsimta 70. gadiem" at bounding box center [262, 124] width 310 height 16
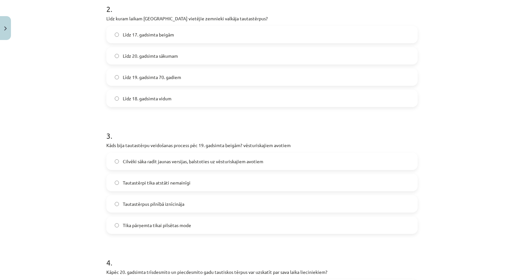
scroll to position [344, 0]
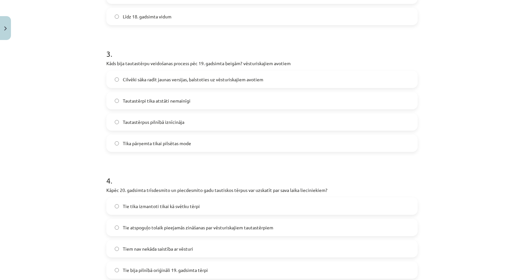
click at [187, 77] on span "Cilvēki sāka radīt jaunas versijas, balstoties uz vēsturiskajiem avotiem" at bounding box center [193, 79] width 141 height 7
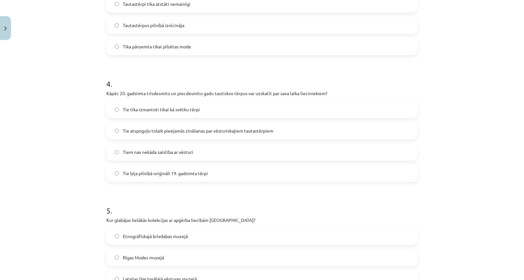
click at [179, 129] on span "Tie atspoguļo tolaik pieejamās zināšanas par vēsturiskajiem tautastērpiem" at bounding box center [198, 130] width 151 height 7
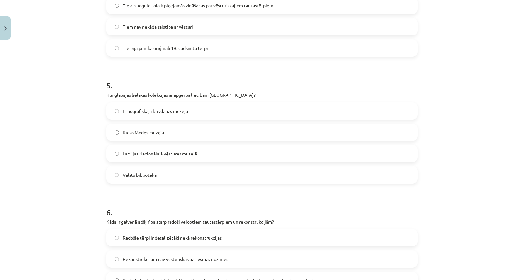
scroll to position [570, 0]
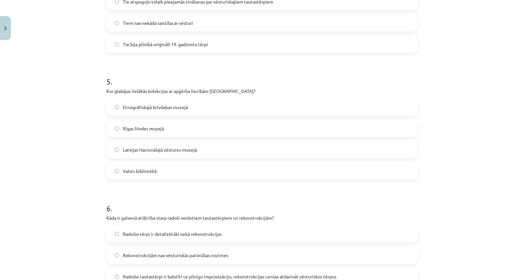
click at [179, 149] on span "Latvijas Nacionālajā vēstures muzejā" at bounding box center [160, 149] width 74 height 7
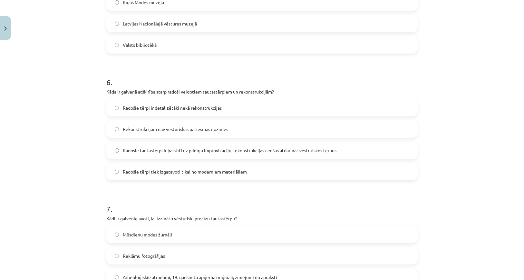
scroll to position [699, 0]
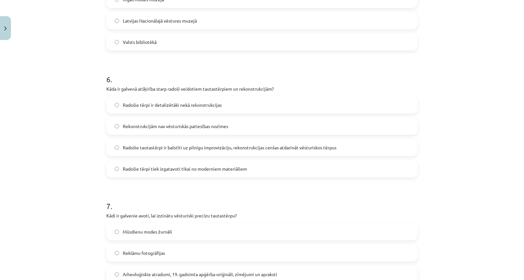
click at [173, 147] on span "Radošie tautastērpi ir balstīti uz pilnīgu improvizāciju, rekonstrukcijas cenša…" at bounding box center [230, 147] width 214 height 7
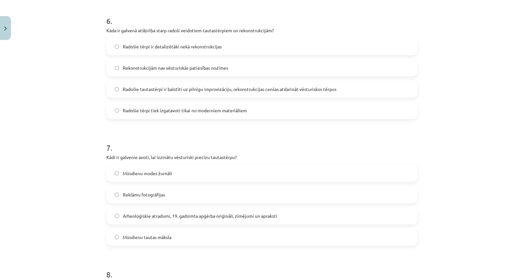
scroll to position [763, 0]
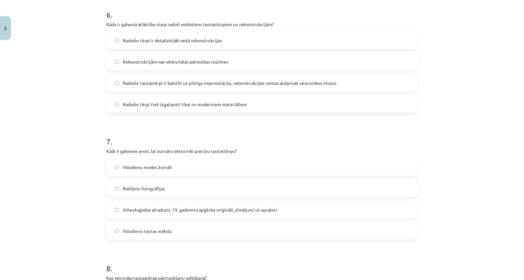
click at [230, 41] on label "Radošie tērpi ir detalizētāki nekā rekonstrukcijas" at bounding box center [262, 40] width 310 height 16
click at [202, 86] on span "Radošie tautastērpi ir balstīti uz pilnīgu improvizāciju, rekonstrukcijas cenša…" at bounding box center [230, 83] width 214 height 7
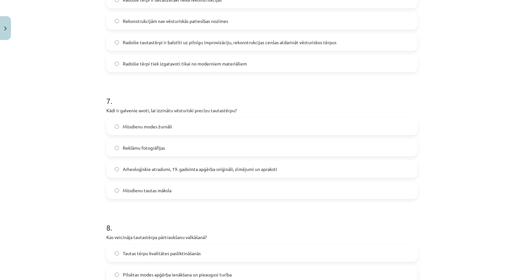
scroll to position [828, 0]
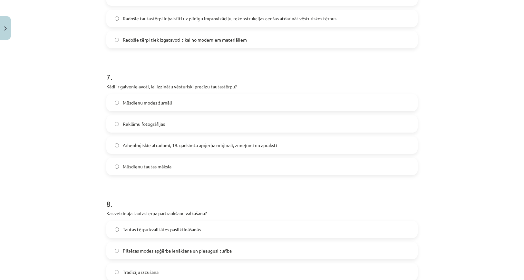
click at [154, 143] on span "Arheoloģiskie atradumi, 19. gadsimta apģērba oriģināli, zīmējumi un apraksti" at bounding box center [200, 145] width 154 height 7
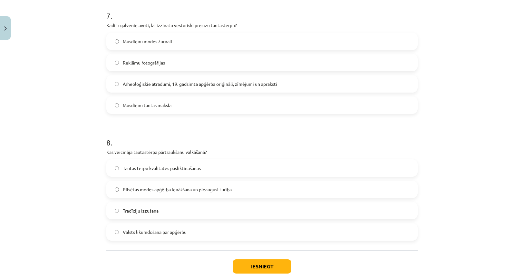
scroll to position [924, 0]
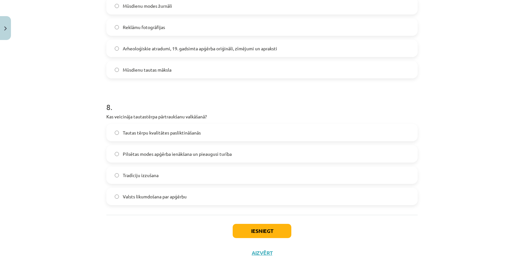
click at [150, 154] on span "Pilsētas modes apģērba ienākšana un pieaugusi turība" at bounding box center [177, 154] width 109 height 7
click at [241, 224] on div "Iesniegt Aizvērt" at bounding box center [262, 237] width 312 height 45
click at [242, 226] on button "Iesniegt" at bounding box center [262, 231] width 59 height 14
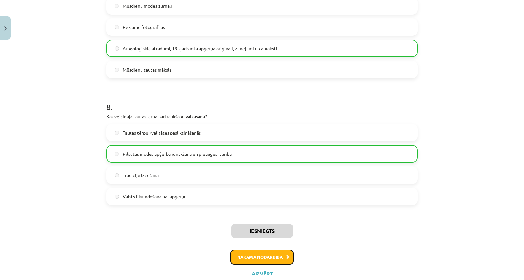
click at [254, 254] on button "Nākamā nodarbība" at bounding box center [262, 257] width 63 height 15
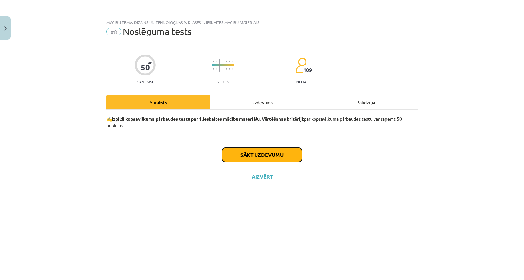
click at [259, 154] on button "Sākt uzdevumu" at bounding box center [262, 155] width 80 height 14
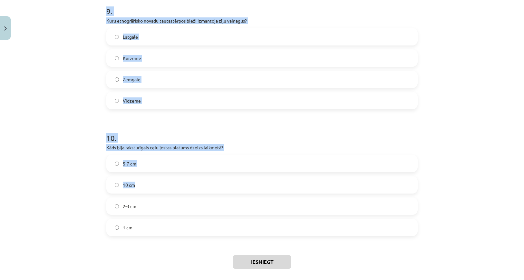
scroll to position [1178, 0]
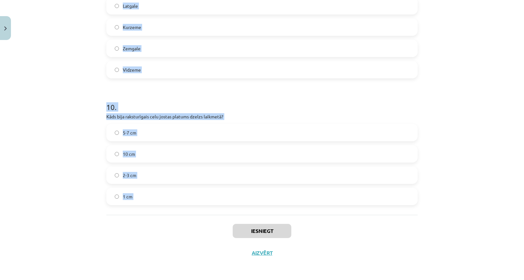
drag, startPoint x: 100, startPoint y: 143, endPoint x: 208, endPoint y: 223, distance: 134.5
click at [207, 223] on div "Mācību tēma: Dizains un tehnoloģijas 9. klases 1. ieskaites mācību materiāls #8…" at bounding box center [262, 140] width 524 height 280
copy form "8 . Lore ipsumdolo sita consectet adipiscingel seddo eiusmodtempo? Incid ut lab…"
click at [188, 223] on div "Iesniegt Aizvērt" at bounding box center [262, 237] width 312 height 45
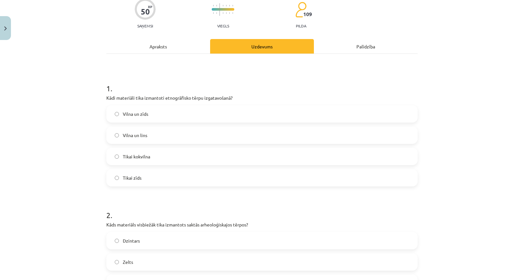
scroll to position [0, 0]
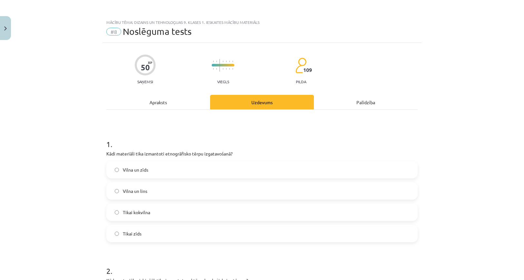
click at [165, 175] on label "Vilna un zīds" at bounding box center [262, 170] width 310 height 16
click at [149, 190] on label "Vilna un lins" at bounding box center [262, 191] width 310 height 16
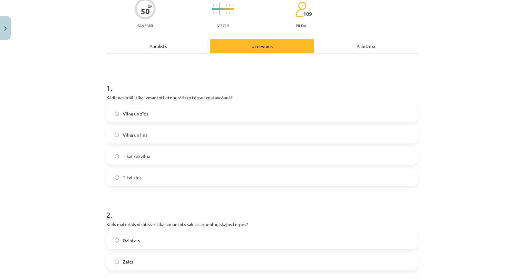
scroll to position [161, 0]
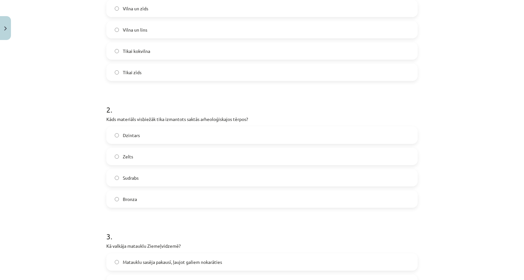
click at [135, 202] on label "Bronza" at bounding box center [262, 199] width 310 height 16
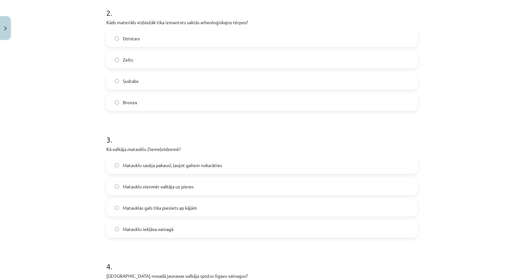
click at [161, 165] on span "Matauklu sasēja pakausī, ļaujot galiem nokarāties" at bounding box center [172, 165] width 99 height 7
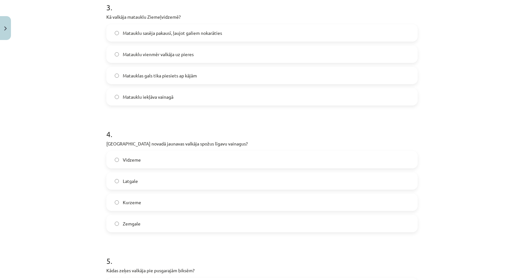
scroll to position [419, 0]
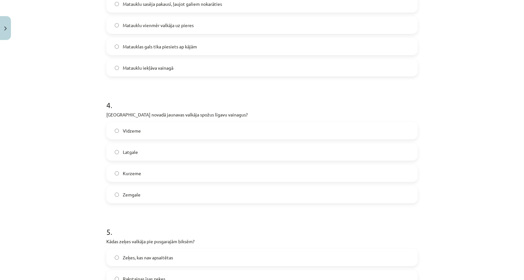
click at [144, 178] on label "Kurzeme" at bounding box center [262, 173] width 310 height 16
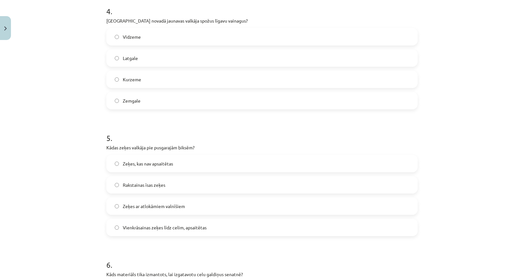
scroll to position [581, 0]
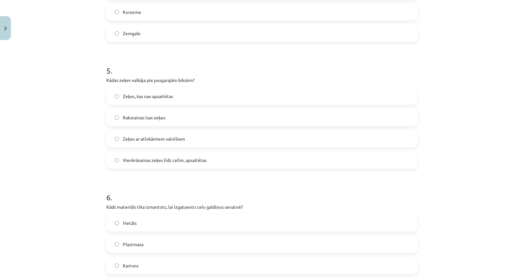
click at [144, 157] on span "Vienkrāsainas zeķes līdz celim, apsaitētas" at bounding box center [165, 160] width 84 height 7
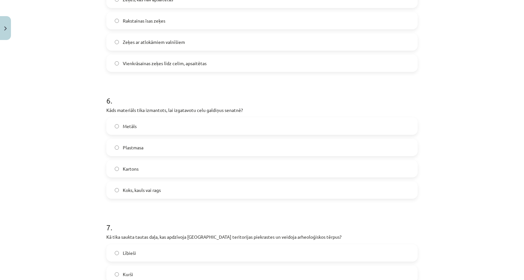
click at [148, 192] on span "Koks, kauls vai rags" at bounding box center [142, 190] width 38 height 7
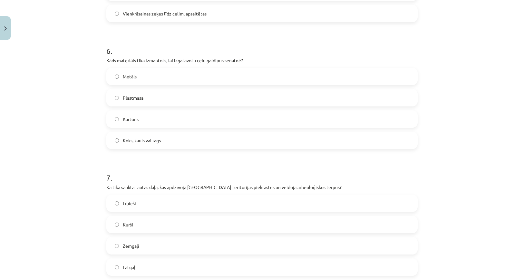
scroll to position [774, 0]
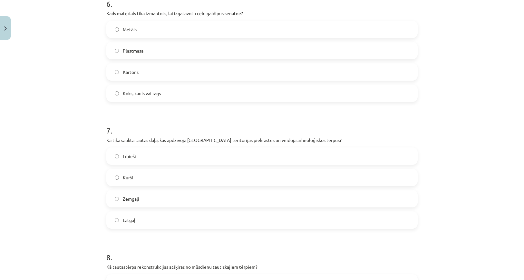
click at [142, 174] on label "Kurši" at bounding box center [262, 177] width 310 height 16
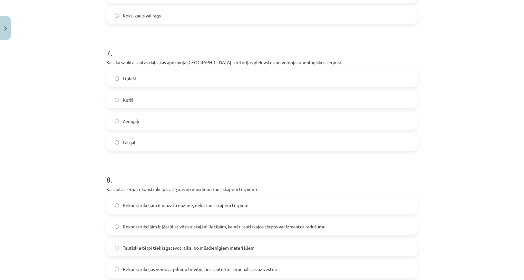
scroll to position [935, 0]
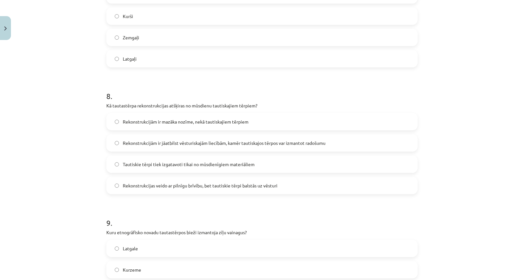
click at [173, 144] on span "Rekonstrukcijām ir jāatbilst vēsturiskajām liecībām, kamēr tautiskajos tērpos v…" at bounding box center [224, 143] width 203 height 7
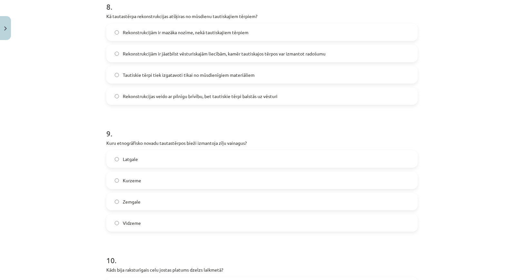
scroll to position [1032, 0]
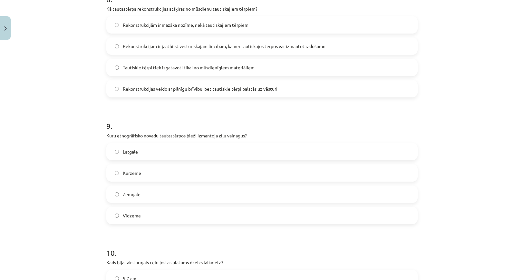
click at [141, 149] on label "Latgale" at bounding box center [262, 152] width 310 height 16
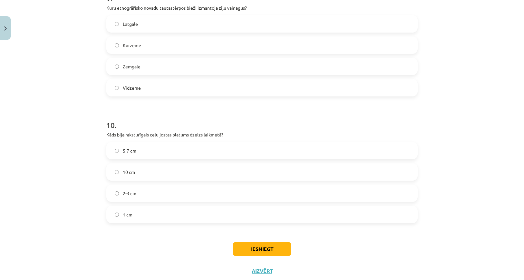
scroll to position [1161, 0]
click at [132, 190] on span "2-3 cm" at bounding box center [130, 192] width 14 height 7
click at [243, 241] on div "Iesniegt Aizvērt" at bounding box center [262, 254] width 312 height 45
click at [243, 244] on button "Iesniegt" at bounding box center [262, 248] width 59 height 14
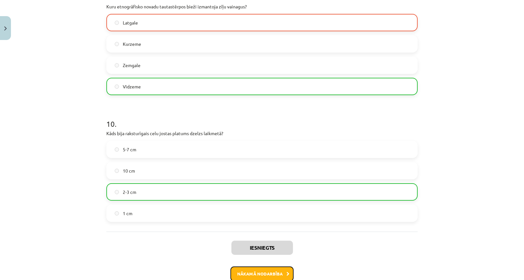
click at [264, 269] on button "Nākamā nodarbība" at bounding box center [262, 273] width 63 height 15
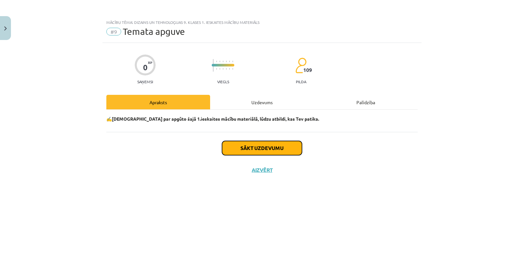
click at [264, 147] on button "Sākt uzdevumu" at bounding box center [262, 148] width 80 height 14
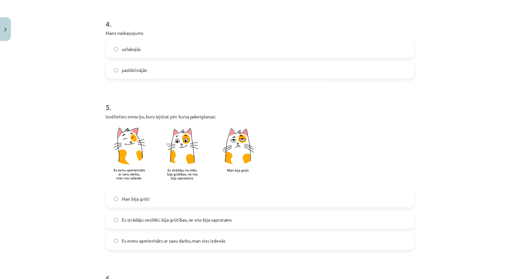
scroll to position [484, 0]
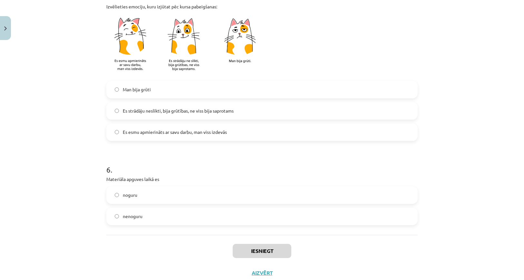
click at [164, 131] on span "Es esmu apmierināts ar savu darbu, man viss izdevās" at bounding box center [175, 132] width 104 height 7
click at [250, 241] on div "Iesniegt Aizvērt" at bounding box center [262, 257] width 312 height 45
click at [251, 245] on button "Iesniegt" at bounding box center [262, 251] width 59 height 14
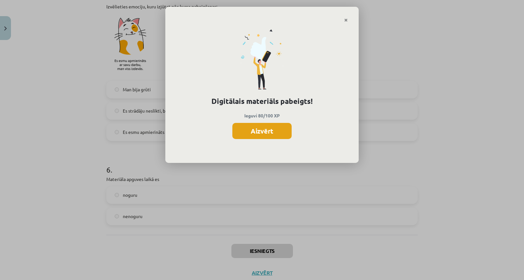
click at [278, 136] on button "Aizvērt" at bounding box center [262, 131] width 59 height 16
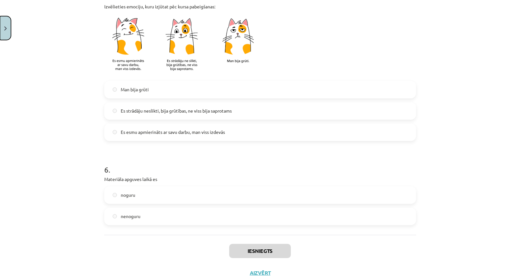
click at [6, 29] on img "Close" at bounding box center [5, 28] width 3 height 4
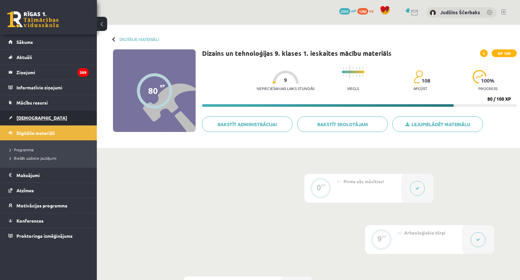
click at [29, 117] on span "[DEMOGRAPHIC_DATA]" at bounding box center [41, 118] width 51 height 6
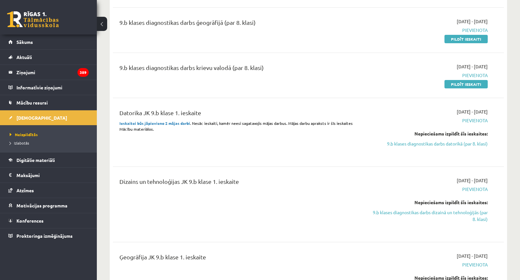
scroll to position [387, 0]
